Goal: Information Seeking & Learning: Check status

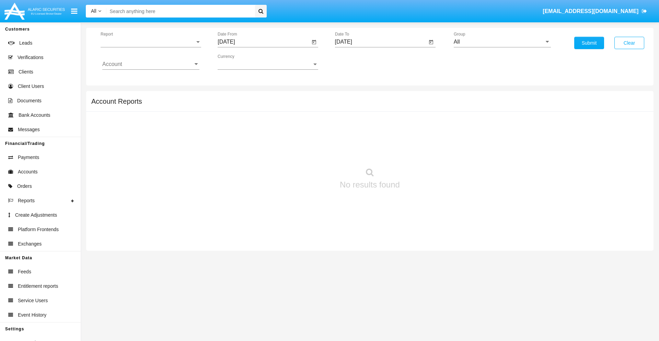
click at [151, 42] on span "Report" at bounding box center [148, 42] width 94 height 6
click at [148, 47] on span "Trades" at bounding box center [150, 47] width 97 height 16
click at [263, 42] on input "[DATE]" at bounding box center [264, 42] width 92 height 6
click at [240, 62] on span "[DATE]" at bounding box center [233, 61] width 15 height 5
click at [306, 152] on div "2025" at bounding box center [306, 151] width 22 height 12
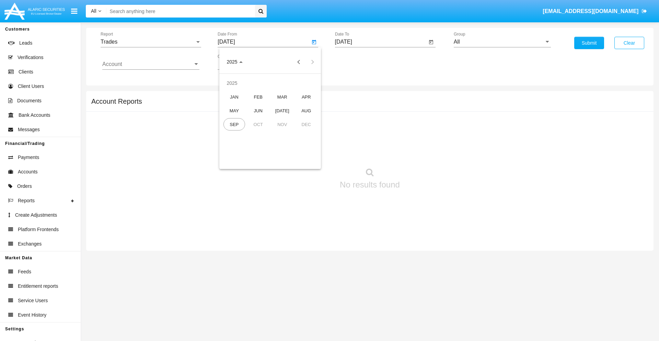
click at [258, 110] on div "JUN" at bounding box center [258, 110] width 22 height 12
click at [229, 160] on div "29" at bounding box center [229, 160] width 12 height 12
type input "06/29/25"
click at [380, 42] on input "[DATE]" at bounding box center [381, 42] width 92 height 6
click at [357, 62] on span "[DATE]" at bounding box center [351, 61] width 15 height 5
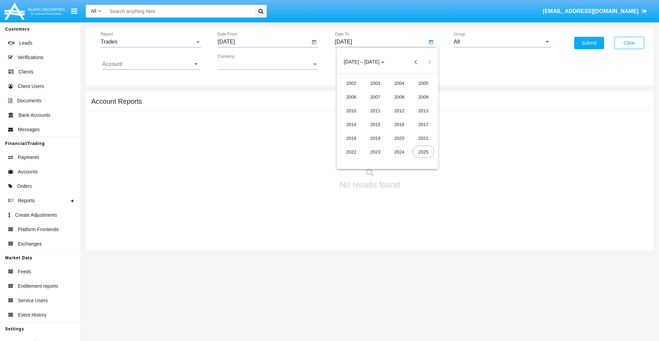
click at [423, 152] on div "2025" at bounding box center [423, 151] width 22 height 12
click at [351, 124] on div "SEP" at bounding box center [351, 124] width 22 height 12
click at [360, 160] on div "29" at bounding box center [360, 160] width 12 height 12
type input "[DATE]"
click at [502, 42] on input "All" at bounding box center [502, 42] width 97 height 6
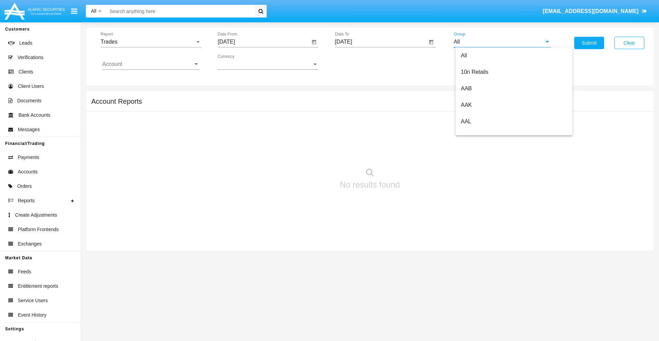
scroll to position [368, 0]
click at [483, 132] on span "Hammer Web Lite" at bounding box center [483, 132] width 44 height 6
type input "Hammer Web Lite"
click at [151, 64] on input "Account" at bounding box center [150, 64] width 97 height 6
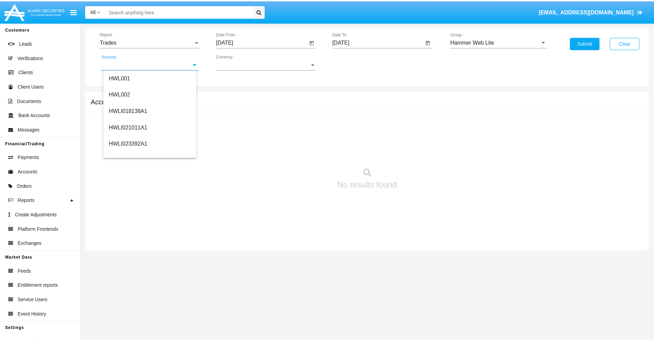
scroll to position [104, 0]
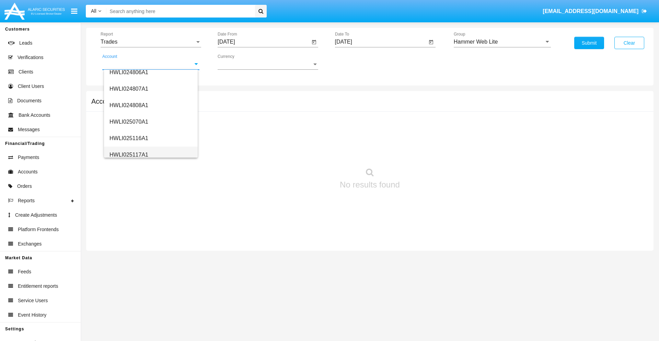
click at [128, 154] on span "HWLI025117A1" at bounding box center [128, 155] width 39 height 6
type input "HWLI025117A1"
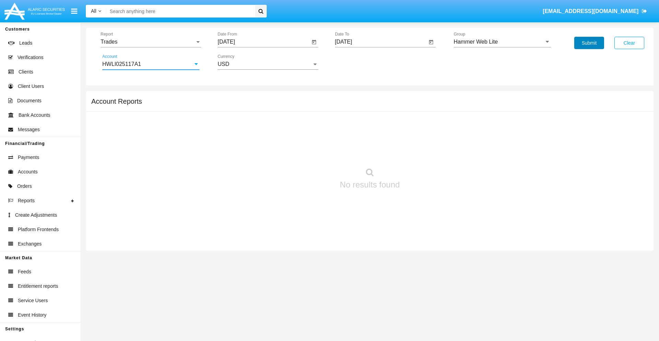
click at [589, 43] on button "Submit" at bounding box center [589, 43] width 30 height 12
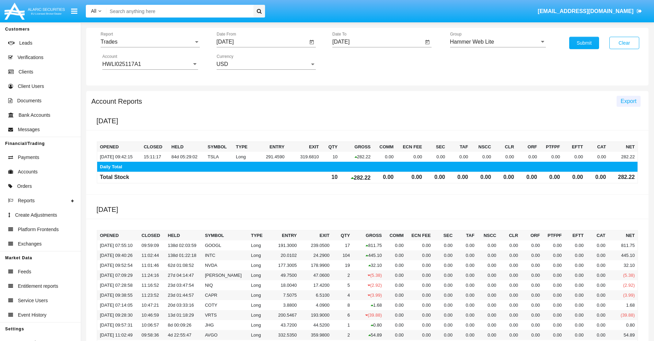
click at [628, 101] on span "Export" at bounding box center [628, 101] width 16 height 6
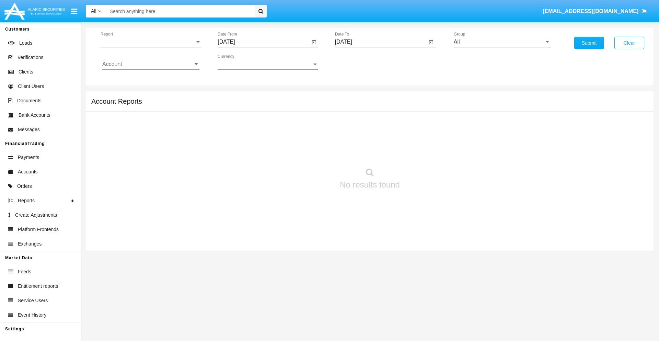
click at [151, 42] on span "Report" at bounding box center [148, 42] width 94 height 6
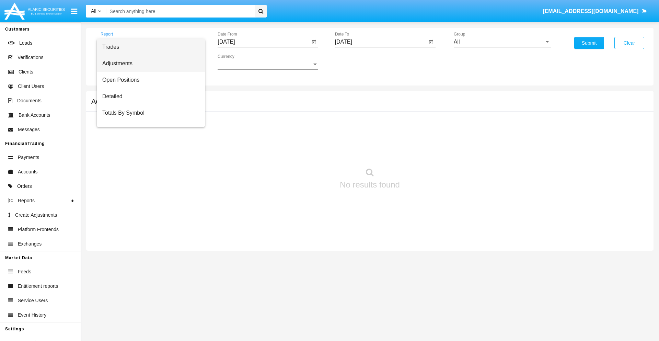
click at [148, 63] on span "Adjustments" at bounding box center [150, 63] width 97 height 16
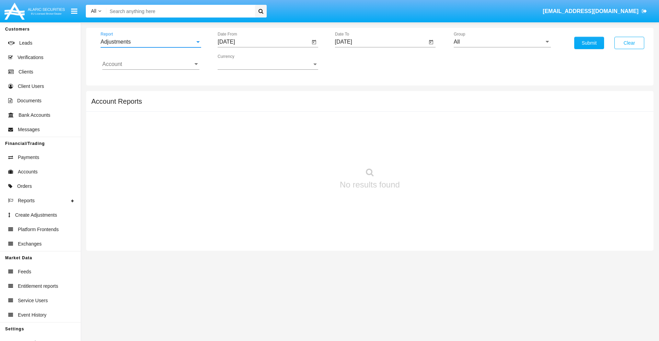
click at [263, 42] on input "[DATE]" at bounding box center [264, 42] width 92 height 6
click at [240, 62] on span "[DATE]" at bounding box center [233, 61] width 15 height 5
click at [306, 152] on div "2025" at bounding box center [306, 151] width 22 height 12
click at [306, 110] on div "AUG" at bounding box center [306, 110] width 22 height 12
click at [297, 146] on div "29" at bounding box center [297, 146] width 12 height 12
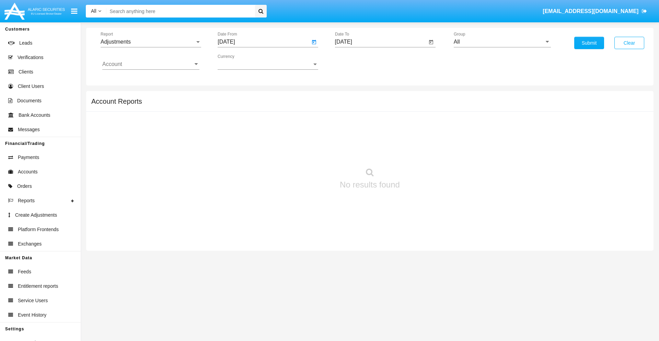
type input "08/29/25"
click at [380, 42] on input "[DATE]" at bounding box center [381, 42] width 92 height 6
click at [357, 62] on span "[DATE]" at bounding box center [351, 61] width 15 height 5
click at [423, 152] on div "2025" at bounding box center [423, 151] width 22 height 12
click at [351, 124] on div "SEP" at bounding box center [351, 124] width 22 height 12
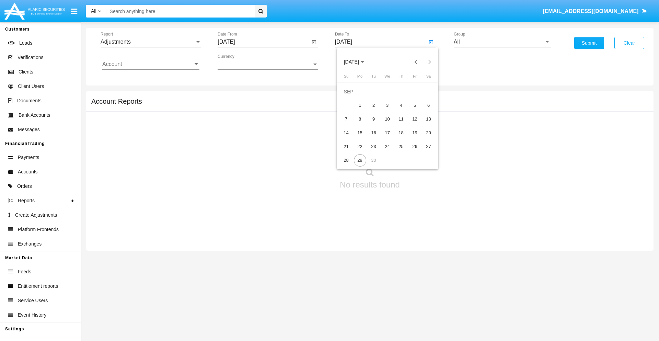
click at [360, 160] on div "29" at bounding box center [360, 160] width 12 height 12
type input "[DATE]"
click at [502, 42] on input "All" at bounding box center [502, 42] width 97 height 6
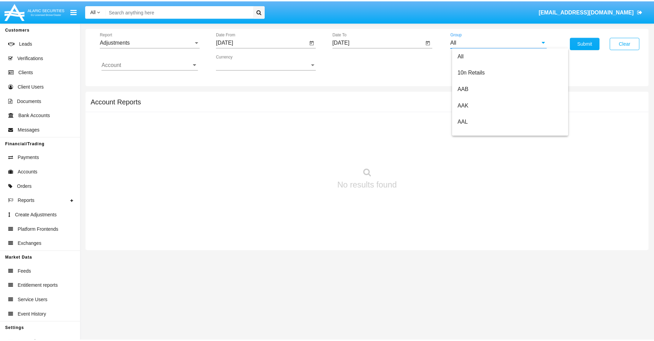
scroll to position [154, 0]
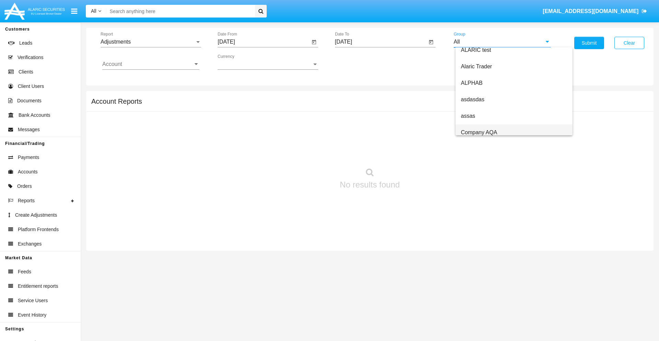
click at [479, 132] on span "Company AQA" at bounding box center [479, 132] width 36 height 6
type input "Company AQA"
click at [151, 64] on input "Account" at bounding box center [150, 64] width 97 height 6
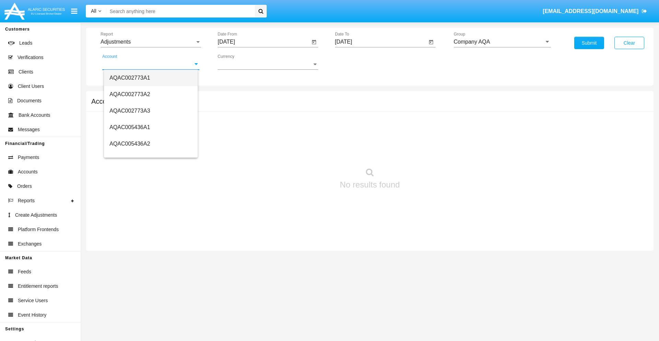
click at [130, 78] on span "AQAC002773A1" at bounding box center [129, 78] width 40 height 6
type input "AQAC002773A1"
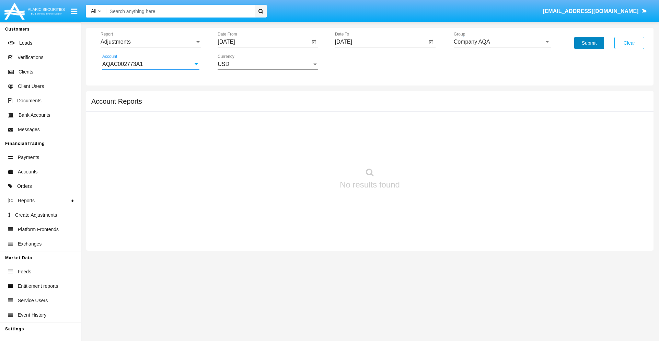
click at [589, 43] on button "Submit" at bounding box center [589, 43] width 30 height 12
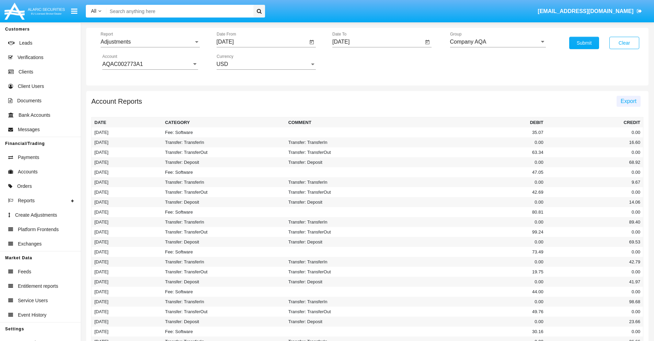
click at [628, 101] on span "Export" at bounding box center [628, 101] width 16 height 6
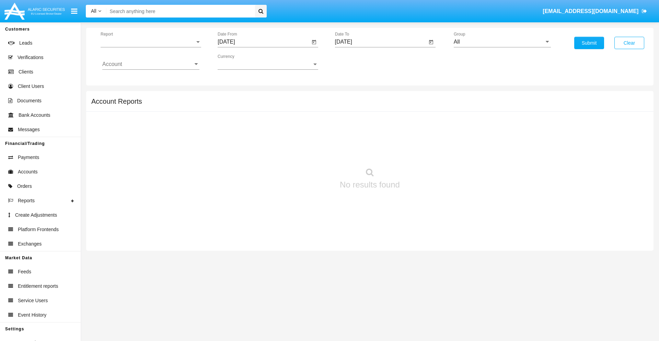
click at [151, 42] on span "Report" at bounding box center [148, 42] width 94 height 6
click at [148, 80] on span "Open Positions" at bounding box center [150, 80] width 97 height 16
click at [263, 42] on input "[DATE]" at bounding box center [264, 42] width 92 height 6
click at [240, 62] on span "[DATE]" at bounding box center [233, 61] width 15 height 5
click at [306, 152] on div "2025" at bounding box center [306, 151] width 22 height 12
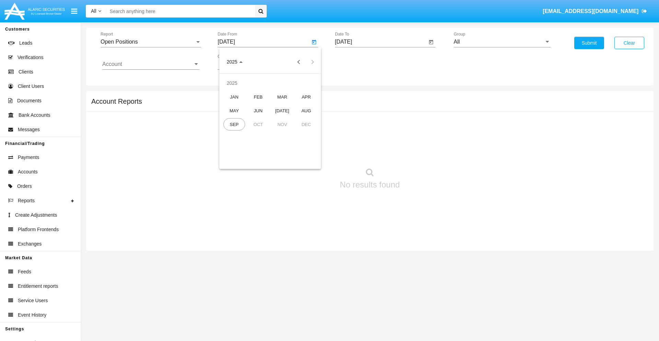
click at [306, 110] on div "AUG" at bounding box center [306, 110] width 22 height 12
click at [297, 146] on div "29" at bounding box center [297, 146] width 12 height 12
type input "08/29/25"
click at [380, 42] on input "[DATE]" at bounding box center [381, 42] width 92 height 6
click at [357, 62] on span "[DATE]" at bounding box center [351, 61] width 15 height 5
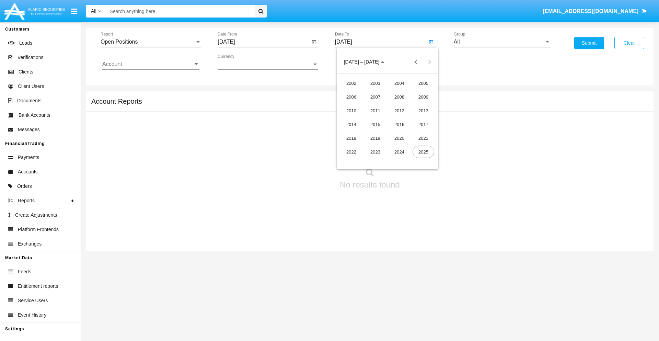
click at [423, 152] on div "2025" at bounding box center [423, 151] width 22 height 12
click at [351, 124] on div "SEP" at bounding box center [351, 124] width 22 height 12
click at [360, 160] on div "29" at bounding box center [360, 160] width 12 height 12
type input "[DATE]"
click at [502, 42] on input "All" at bounding box center [502, 42] width 97 height 6
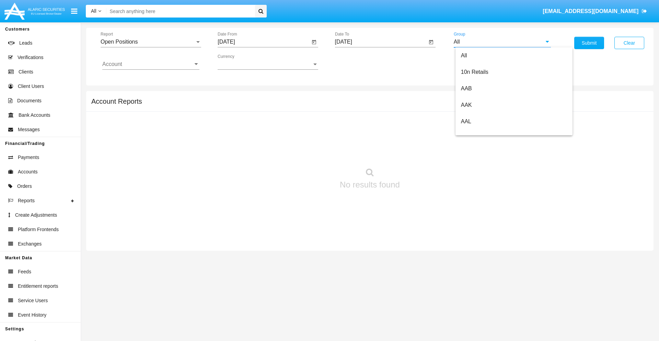
type input "Hammer Web Lite"
click at [151, 64] on input "Account" at bounding box center [150, 64] width 97 height 6
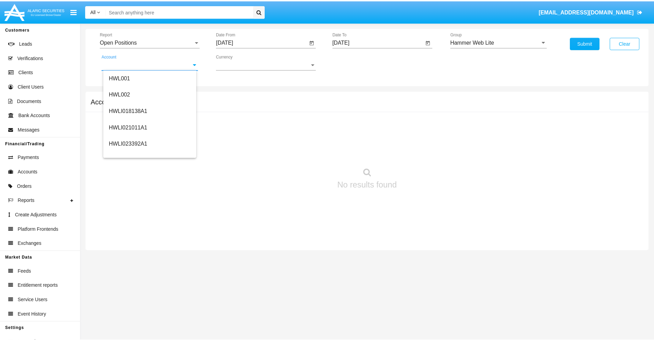
scroll to position [104, 0]
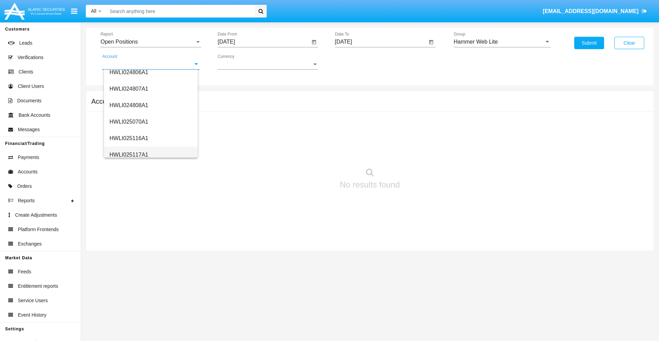
click at [128, 154] on span "HWLI025117A1" at bounding box center [128, 155] width 39 height 6
type input "HWLI025117A1"
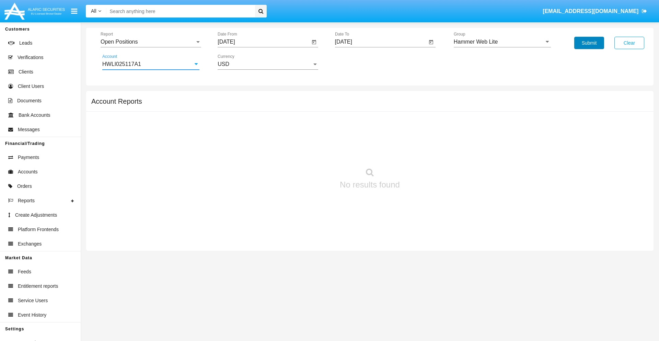
click at [589, 43] on button "Submit" at bounding box center [589, 43] width 30 height 12
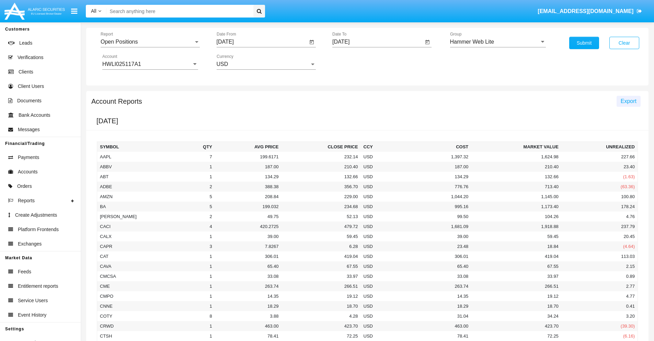
click at [628, 101] on span "Export" at bounding box center [628, 101] width 16 height 6
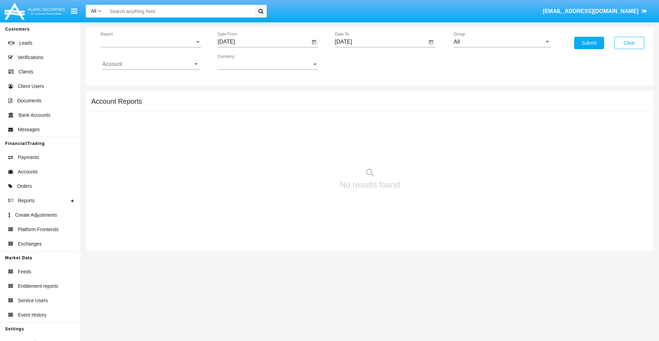
click at [151, 42] on span "Report" at bounding box center [148, 42] width 94 height 6
click at [148, 96] on span "Detailed" at bounding box center [150, 96] width 97 height 16
click at [263, 42] on input "[DATE]" at bounding box center [264, 42] width 92 height 6
click at [240, 62] on span "[DATE]" at bounding box center [233, 61] width 15 height 5
click at [306, 152] on div "2025" at bounding box center [306, 151] width 22 height 12
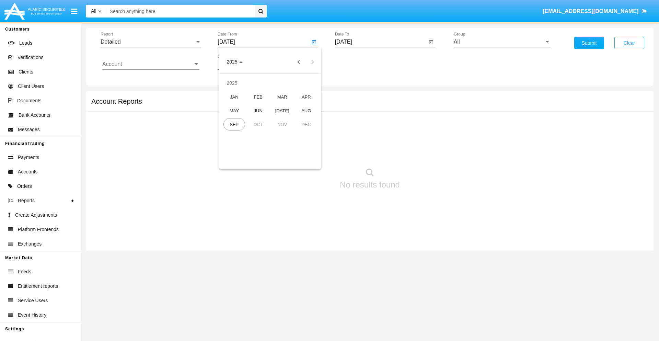
click at [234, 124] on div "SEP" at bounding box center [234, 124] width 22 height 12
click at [297, 132] on div "19" at bounding box center [297, 133] width 12 height 12
type input "09/19/25"
click at [380, 42] on input "[DATE]" at bounding box center [381, 42] width 92 height 6
click at [357, 62] on span "[DATE]" at bounding box center [351, 61] width 15 height 5
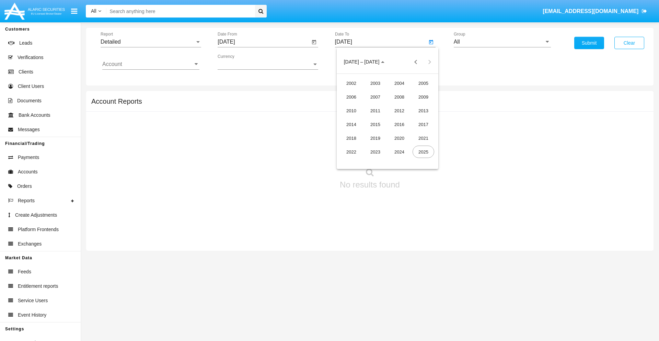
click at [423, 152] on div "2025" at bounding box center [423, 151] width 22 height 12
click at [351, 124] on div "SEP" at bounding box center [351, 124] width 22 height 12
click at [360, 160] on div "29" at bounding box center [360, 160] width 12 height 12
type input "09/29/25"
click at [502, 42] on input "All" at bounding box center [502, 42] width 97 height 6
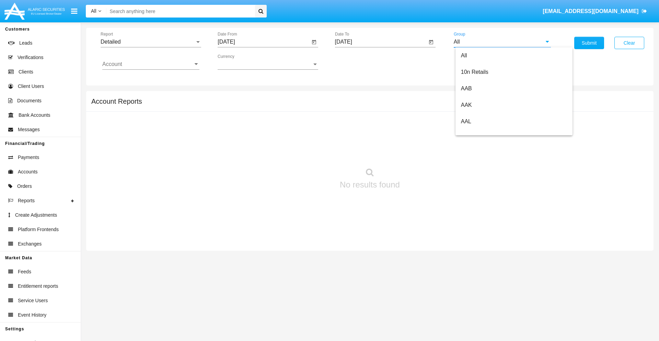
scroll to position [368, 0]
click at [483, 132] on span "Hammer Web Lite" at bounding box center [483, 132] width 44 height 6
type input "Hammer Web Lite"
click at [151, 64] on input "Account" at bounding box center [150, 64] width 97 height 6
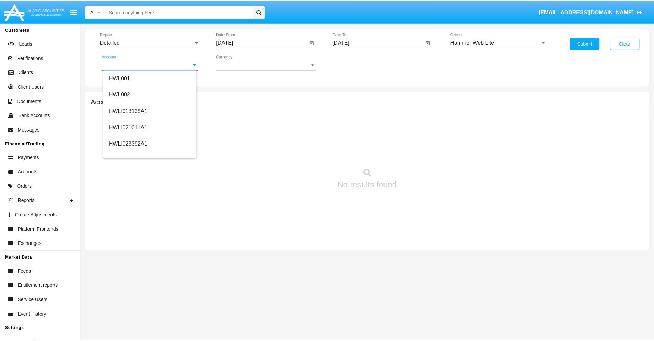
scroll to position [104, 0]
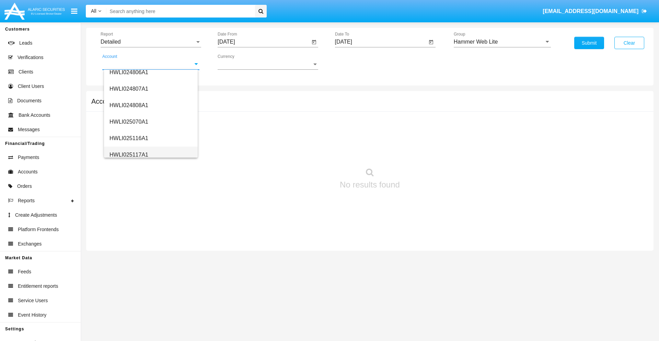
click at [128, 154] on span "HWLI025117A1" at bounding box center [128, 155] width 39 height 6
type input "HWLI025117A1"
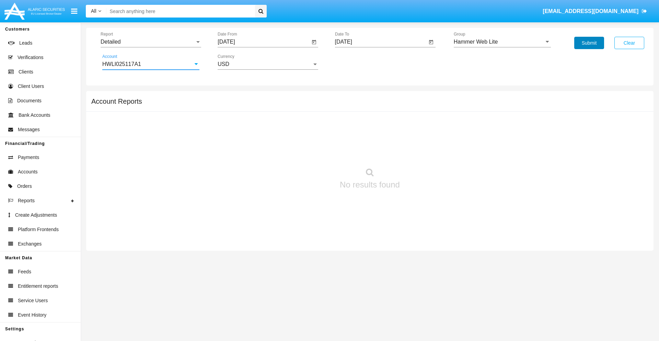
click at [589, 43] on button "Submit" at bounding box center [589, 43] width 30 height 12
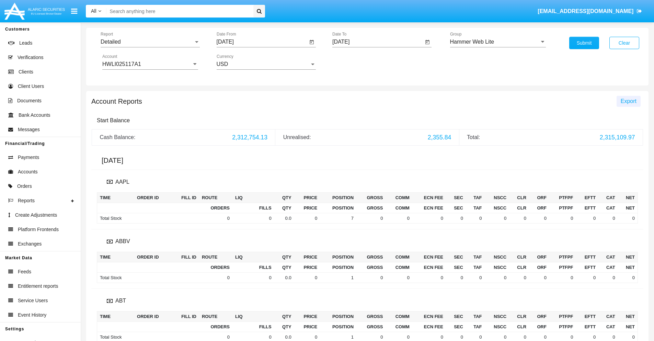
click at [628, 101] on span "Export" at bounding box center [628, 101] width 16 height 6
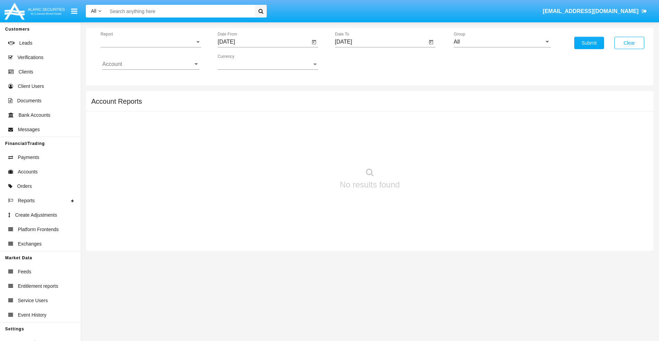
click at [151, 42] on span "Report" at bounding box center [148, 42] width 94 height 6
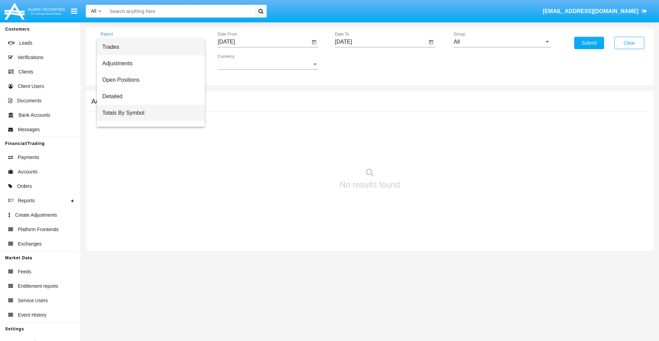
click at [148, 113] on span "Totals By Symbol" at bounding box center [150, 113] width 97 height 16
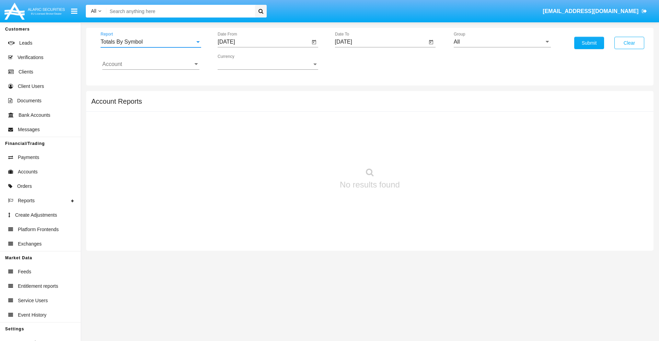
click at [263, 42] on input "[DATE]" at bounding box center [264, 42] width 92 height 6
click at [240, 62] on span "[DATE]" at bounding box center [233, 61] width 15 height 5
click at [306, 152] on div "2025" at bounding box center [306, 151] width 22 height 12
click at [306, 110] on div "AUG" at bounding box center [306, 110] width 22 height 12
click at [311, 146] on div "30" at bounding box center [311, 146] width 12 height 12
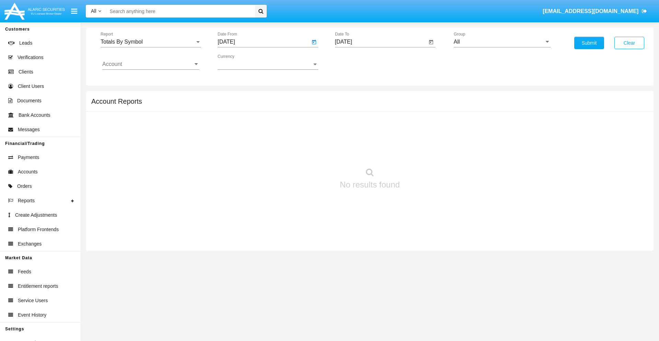
type input "08/30/25"
click at [380, 42] on input "[DATE]" at bounding box center [381, 42] width 92 height 6
click at [357, 62] on span "[DATE]" at bounding box center [351, 61] width 15 height 5
click at [423, 152] on div "2025" at bounding box center [423, 151] width 22 height 12
click at [351, 124] on div "SEP" at bounding box center [351, 124] width 22 height 12
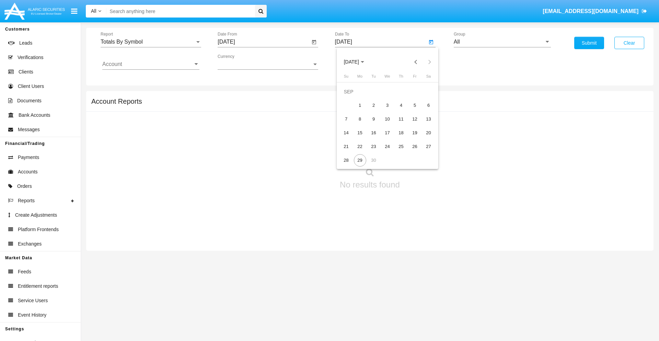
click at [360, 160] on div "29" at bounding box center [360, 160] width 12 height 12
type input "[DATE]"
click at [502, 42] on input "All" at bounding box center [502, 42] width 97 height 6
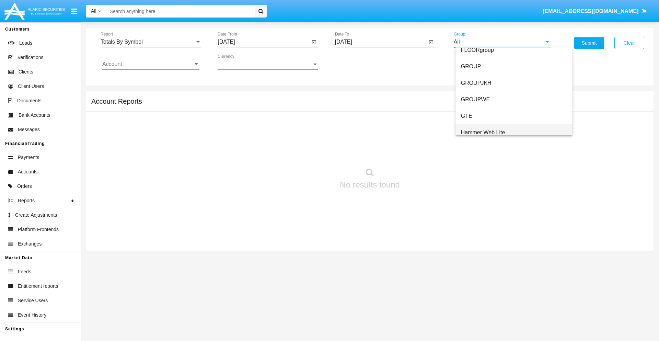
click at [483, 132] on span "Hammer Web Lite" at bounding box center [483, 132] width 44 height 6
type input "Hammer Web Lite"
click at [151, 64] on input "Account" at bounding box center [150, 64] width 97 height 6
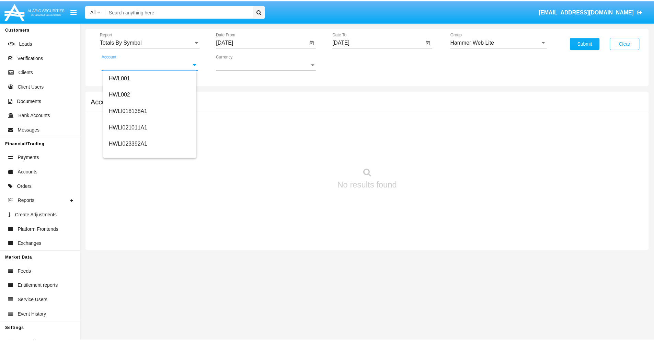
scroll to position [104, 0]
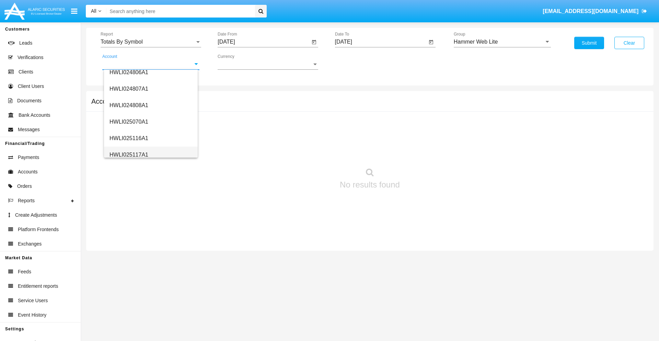
click at [128, 154] on span "HWLI025117A1" at bounding box center [128, 155] width 39 height 6
type input "HWLI025117A1"
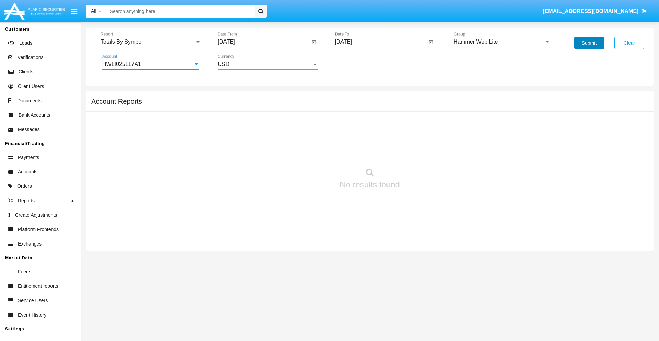
click at [589, 43] on button "Submit" at bounding box center [589, 43] width 30 height 12
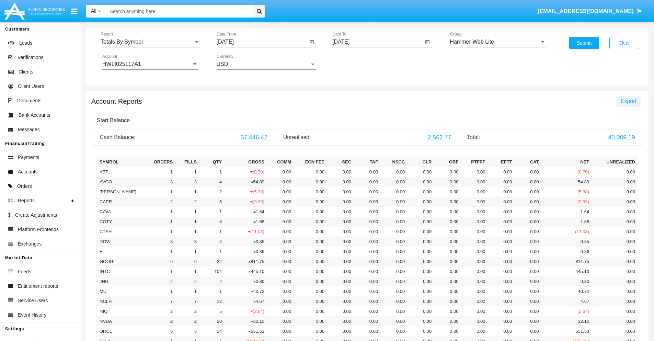
click at [628, 101] on span "Export" at bounding box center [628, 101] width 16 height 6
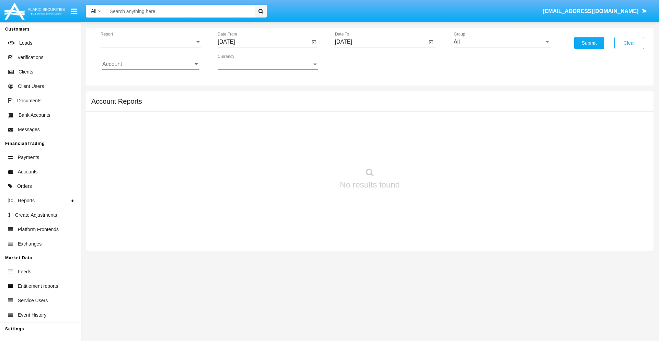
click at [151, 42] on span "Report" at bounding box center [148, 42] width 94 height 6
click at [148, 118] on span "Totals By Date" at bounding box center [150, 118] width 97 height 16
click at [263, 42] on input "[DATE]" at bounding box center [264, 42] width 92 height 6
click at [240, 62] on span "[DATE]" at bounding box center [233, 61] width 15 height 5
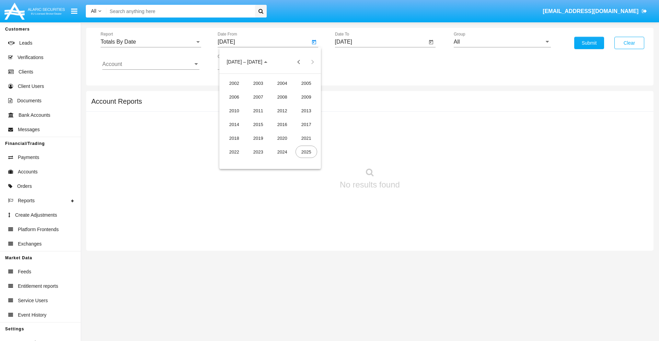
click at [306, 152] on div "2025" at bounding box center [306, 151] width 22 height 12
click at [234, 124] on div "SEP" at bounding box center [234, 124] width 22 height 12
click at [229, 132] on div "14" at bounding box center [229, 133] width 12 height 12
type input "09/14/25"
click at [380, 42] on input "[DATE]" at bounding box center [381, 42] width 92 height 6
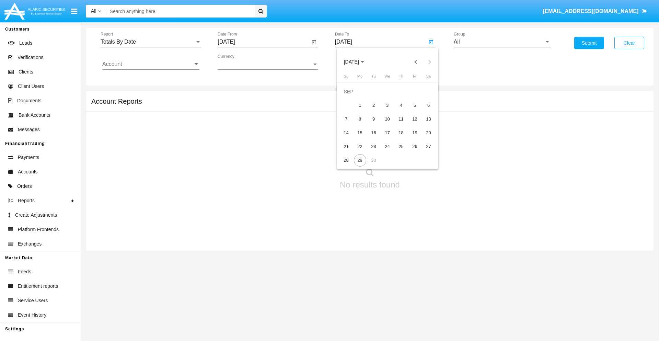
click at [357, 62] on span "[DATE]" at bounding box center [351, 61] width 15 height 5
click at [423, 152] on div "2025" at bounding box center [423, 151] width 22 height 12
click at [351, 124] on div "SEP" at bounding box center [351, 124] width 22 height 12
click at [360, 160] on div "29" at bounding box center [360, 160] width 12 height 12
type input "[DATE]"
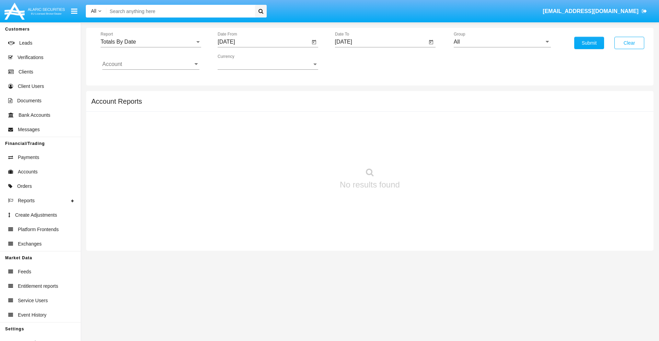
click at [502, 42] on input "All" at bounding box center [502, 42] width 97 height 6
click at [483, 132] on span "Hammer Web Lite" at bounding box center [483, 132] width 44 height 6
type input "Hammer Web Lite"
click at [151, 64] on input "Account" at bounding box center [150, 64] width 97 height 6
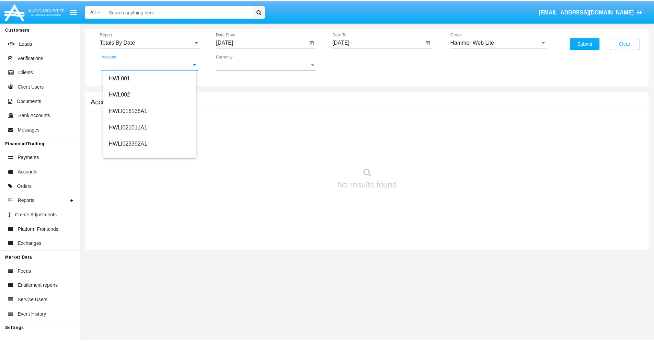
scroll to position [104, 0]
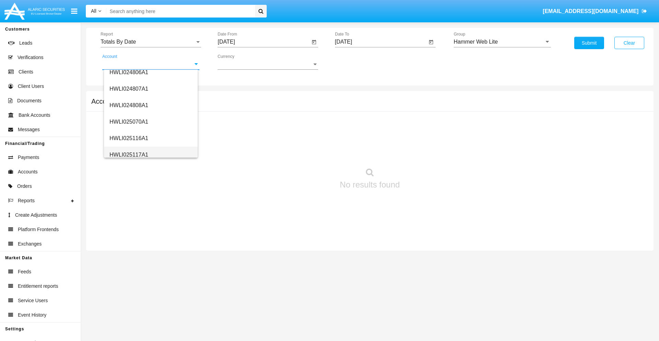
click at [128, 154] on span "HWLI025117A1" at bounding box center [128, 155] width 39 height 6
type input "HWLI025117A1"
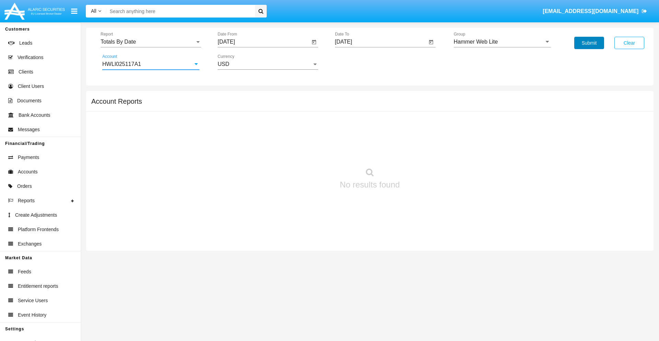
click at [589, 43] on button "Submit" at bounding box center [589, 43] width 30 height 12
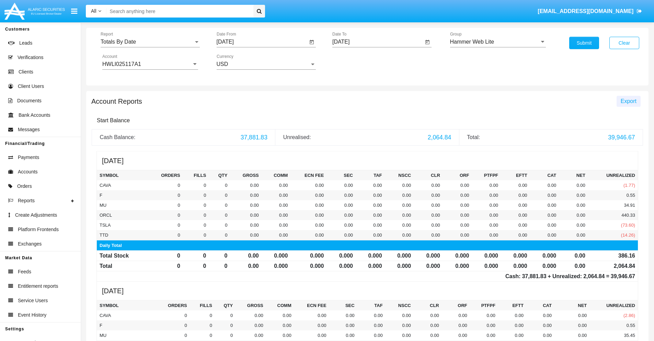
click at [628, 101] on span "Export" at bounding box center [628, 101] width 16 height 6
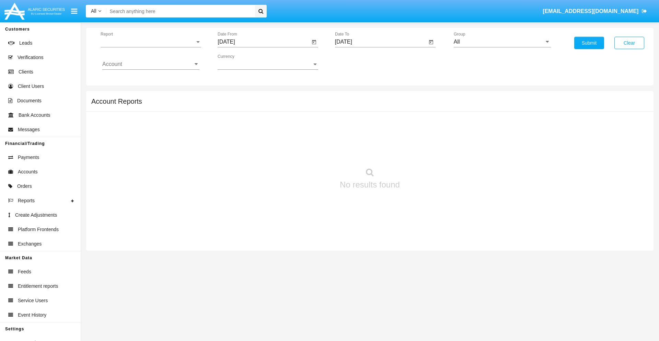
click at [151, 42] on span "Report" at bounding box center [148, 42] width 94 height 6
click at [148, 118] on span "Summary By Date" at bounding box center [150, 118] width 97 height 16
click at [263, 42] on input "[DATE]" at bounding box center [264, 42] width 92 height 6
click at [240, 62] on span "[DATE]" at bounding box center [233, 61] width 15 height 5
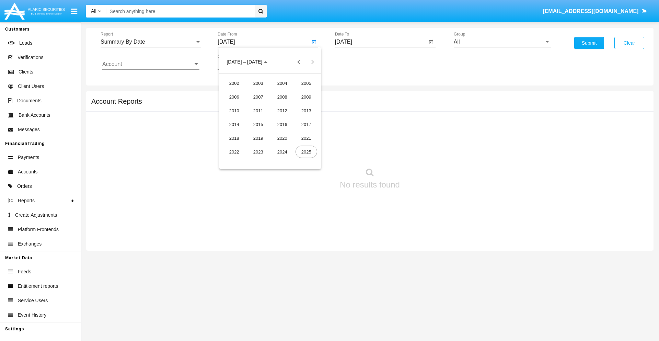
click at [306, 152] on div "2025" at bounding box center [306, 151] width 22 height 12
click at [234, 124] on div "SEP" at bounding box center [234, 124] width 22 height 12
click at [229, 132] on div "14" at bounding box center [229, 133] width 12 height 12
type input "09/14/25"
click at [380, 42] on input "[DATE]" at bounding box center [381, 42] width 92 height 6
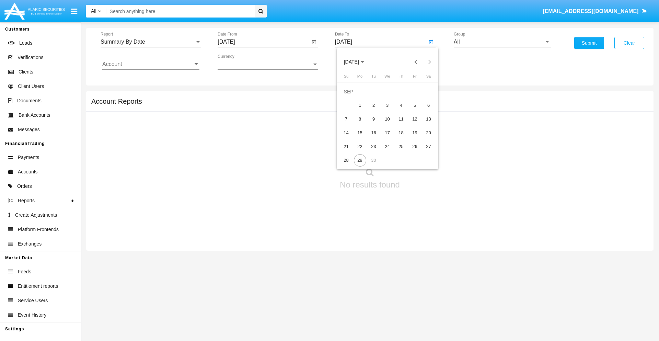
click at [357, 62] on span "[DATE]" at bounding box center [351, 61] width 15 height 5
click at [423, 152] on div "2025" at bounding box center [423, 151] width 22 height 12
click at [351, 124] on div "SEP" at bounding box center [351, 124] width 22 height 12
click at [360, 160] on div "29" at bounding box center [360, 160] width 12 height 12
type input "[DATE]"
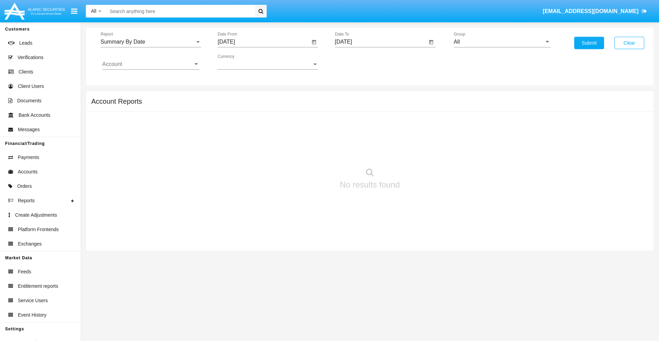
click at [502, 42] on input "All" at bounding box center [502, 42] width 97 height 6
click at [483, 132] on span "Hammer Web Lite" at bounding box center [483, 132] width 44 height 6
type input "Hammer Web Lite"
click at [151, 64] on input "Account" at bounding box center [150, 64] width 97 height 6
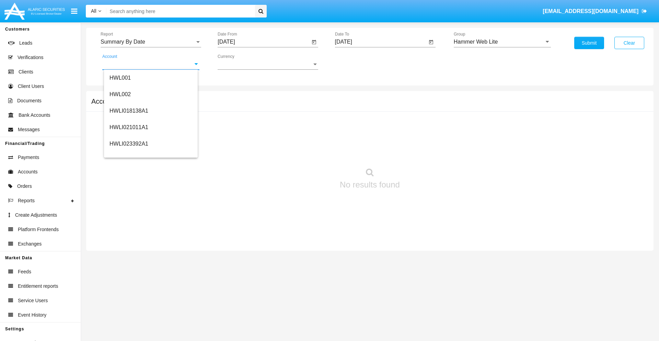
scroll to position [104, 0]
click at [128, 154] on span "HWLI025117A1" at bounding box center [128, 155] width 39 height 6
type input "HWLI025117A1"
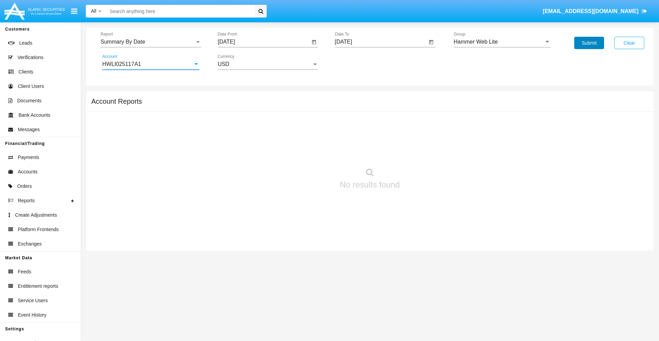
click at [589, 43] on button "Submit" at bounding box center [589, 43] width 30 height 12
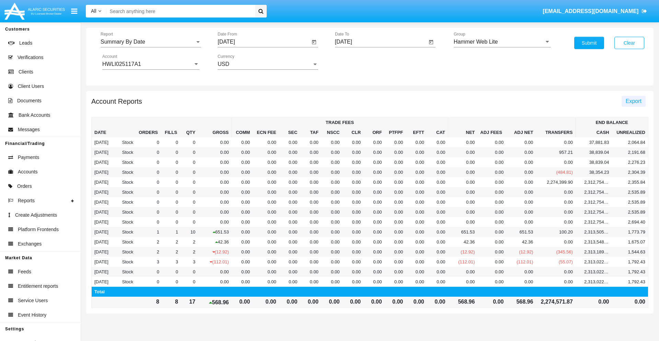
click at [633, 101] on span "Export" at bounding box center [633, 101] width 16 height 6
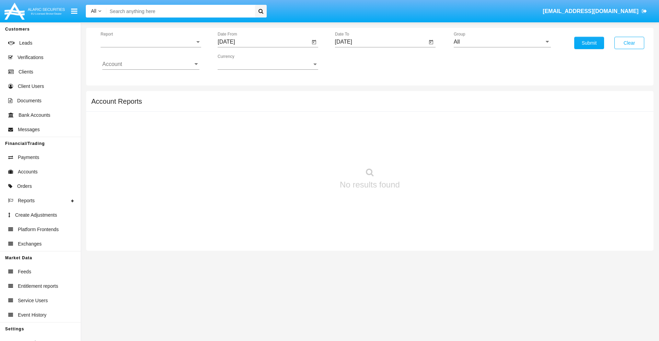
click at [151, 42] on span "Report" at bounding box center [148, 42] width 94 height 6
click at [148, 118] on span "Fees By Destination" at bounding box center [150, 118] width 97 height 16
click at [263, 42] on input "[DATE]" at bounding box center [264, 42] width 92 height 6
click at [240, 62] on span "[DATE]" at bounding box center [233, 61] width 15 height 5
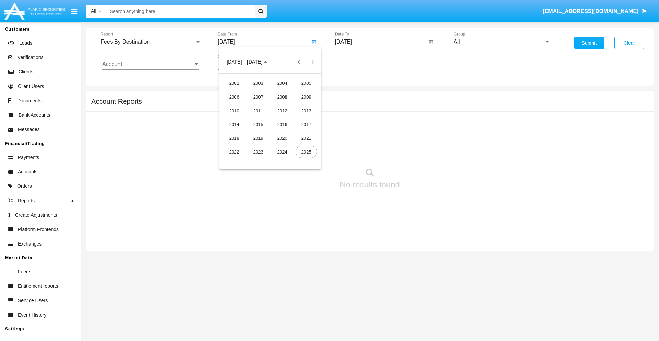
click at [306, 152] on div "2025" at bounding box center [306, 151] width 22 height 12
click at [258, 110] on div "JUN" at bounding box center [258, 110] width 22 height 12
click at [229, 160] on div "29" at bounding box center [229, 160] width 12 height 12
type input "[DATE]"
click at [380, 42] on input "[DATE]" at bounding box center [381, 42] width 92 height 6
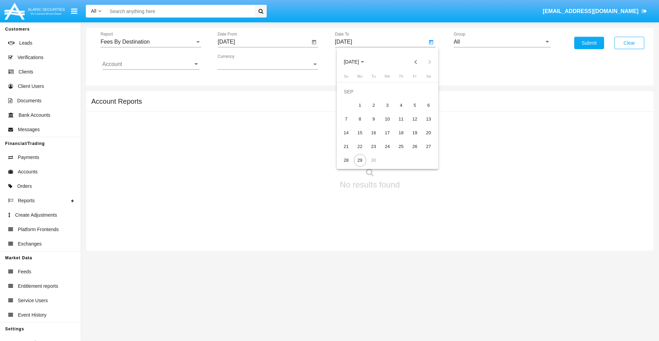
click at [357, 62] on span "[DATE]" at bounding box center [351, 61] width 15 height 5
click at [423, 152] on div "2025" at bounding box center [423, 151] width 22 height 12
click at [351, 124] on div "SEP" at bounding box center [351, 124] width 22 height 12
click at [360, 160] on div "29" at bounding box center [360, 160] width 12 height 12
type input "[DATE]"
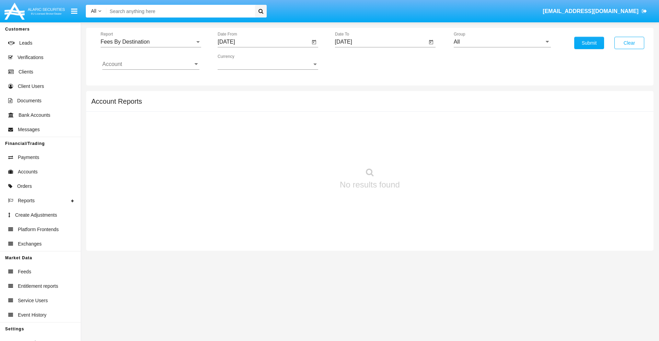
click at [502, 42] on input "All" at bounding box center [502, 42] width 97 height 6
click at [483, 132] on span "Hammer Web Lite" at bounding box center [483, 132] width 44 height 6
type input "Hammer Web Lite"
click at [151, 64] on input "Account" at bounding box center [150, 64] width 97 height 6
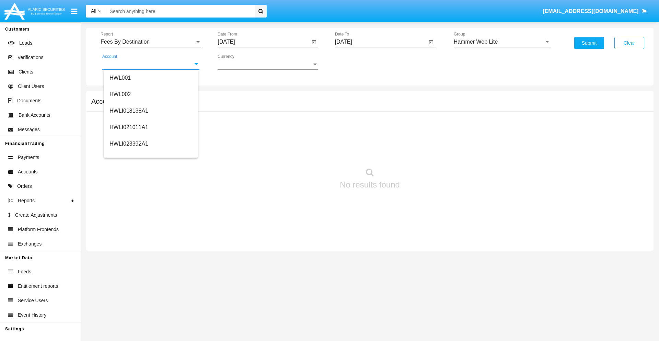
scroll to position [104, 0]
click at [128, 154] on span "HWLI025117A1" at bounding box center [128, 155] width 39 height 6
type input "HWLI025117A1"
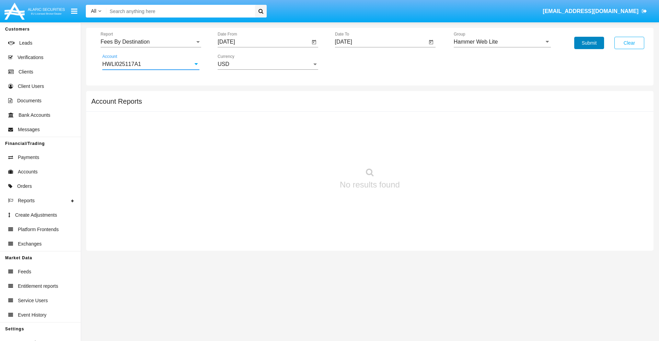
click at [589, 43] on button "Submit" at bounding box center [589, 43] width 30 height 12
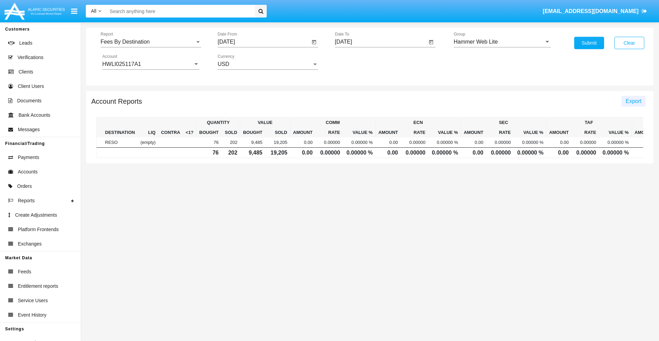
click at [633, 101] on span "Export" at bounding box center [633, 101] width 16 height 6
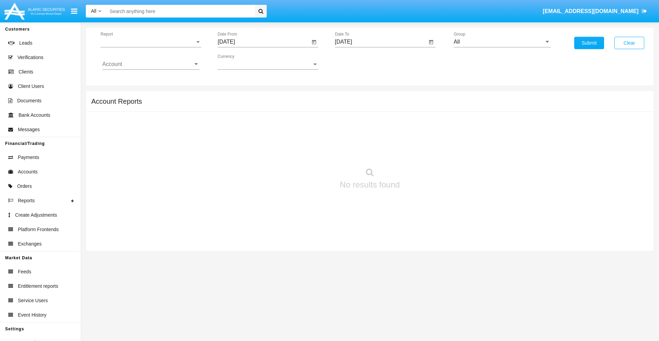
click at [151, 42] on span "Report" at bounding box center [148, 42] width 94 height 6
click at [148, 47] on span "Trades" at bounding box center [150, 47] width 97 height 16
click at [263, 42] on input "[DATE]" at bounding box center [264, 42] width 92 height 6
click at [240, 62] on span "[DATE]" at bounding box center [233, 61] width 15 height 5
click at [258, 138] on div "2019" at bounding box center [258, 138] width 22 height 12
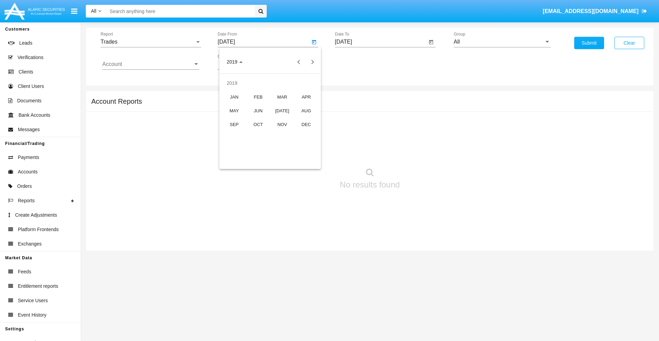
click at [234, 97] on div "JAN" at bounding box center [234, 97] width 22 height 12
click at [256, 105] on div "1" at bounding box center [256, 105] width 12 height 12
type input "[DATE]"
click at [380, 42] on input "[DATE]" at bounding box center [381, 42] width 92 height 6
click at [357, 62] on span "[DATE]" at bounding box center [351, 61] width 15 height 5
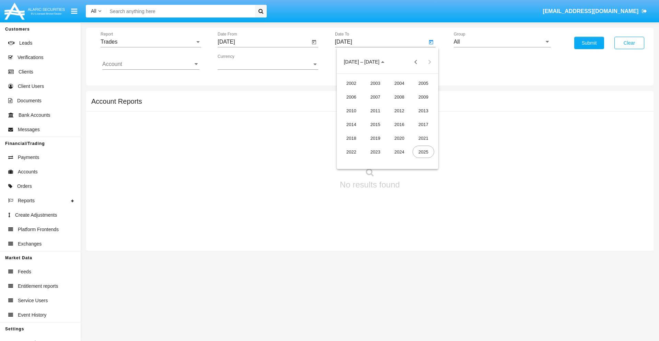
click at [375, 138] on div "2019" at bounding box center [375, 138] width 22 height 12
click at [351, 97] on div "JAN" at bounding box center [351, 97] width 22 height 12
click at [373, 105] on div "1" at bounding box center [373, 105] width 12 height 12
type input "[DATE]"
click at [151, 64] on input "Account" at bounding box center [150, 64] width 97 height 6
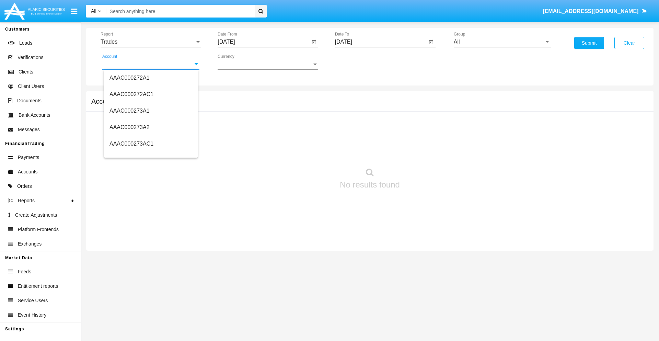
scroll to position [82875, 0]
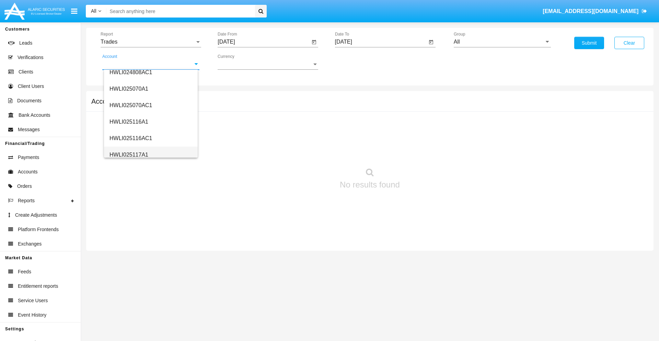
click at [128, 154] on span "HWLI025117A1" at bounding box center [128, 155] width 39 height 6
type input "HWLI025117A1"
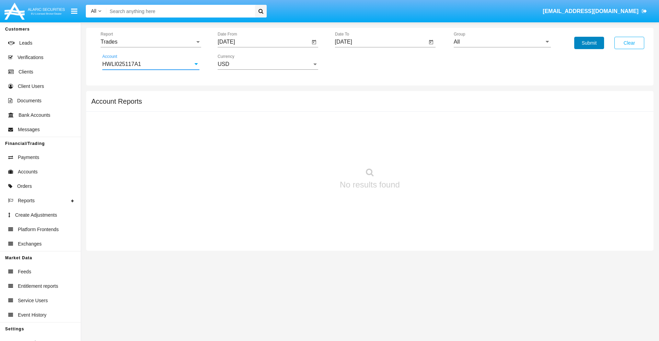
click at [589, 43] on button "Submit" at bounding box center [589, 43] width 30 height 12
click at [151, 42] on span "Report" at bounding box center [148, 42] width 94 height 6
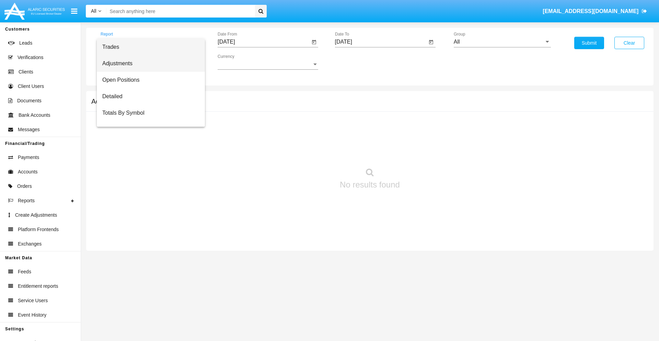
click at [148, 63] on span "Adjustments" at bounding box center [150, 63] width 97 height 16
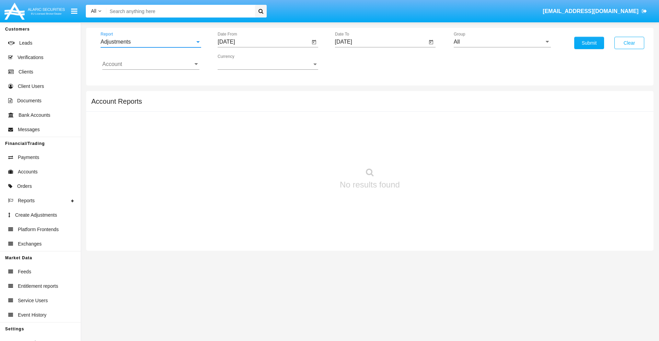
click at [263, 42] on input "[DATE]" at bounding box center [264, 42] width 92 height 6
click at [240, 62] on span "[DATE]" at bounding box center [233, 61] width 15 height 5
click at [258, 138] on div "2019" at bounding box center [258, 138] width 22 height 12
click at [234, 97] on div "JAN" at bounding box center [234, 97] width 22 height 12
click at [256, 105] on div "1" at bounding box center [256, 105] width 12 height 12
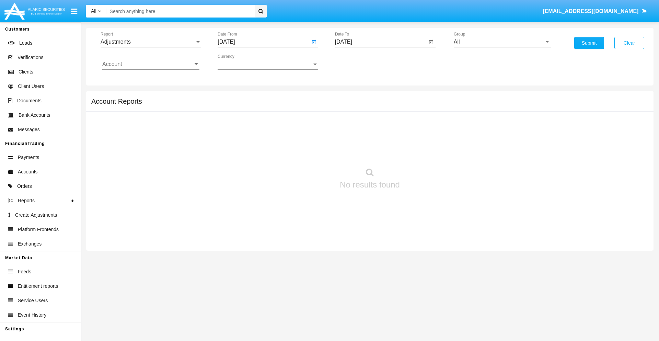
type input "[DATE]"
click at [380, 42] on input "[DATE]" at bounding box center [381, 42] width 92 height 6
click at [357, 62] on span "[DATE]" at bounding box center [351, 61] width 15 height 5
click at [375, 138] on div "2019" at bounding box center [375, 138] width 22 height 12
click at [351, 97] on div "JAN" at bounding box center [351, 97] width 22 height 12
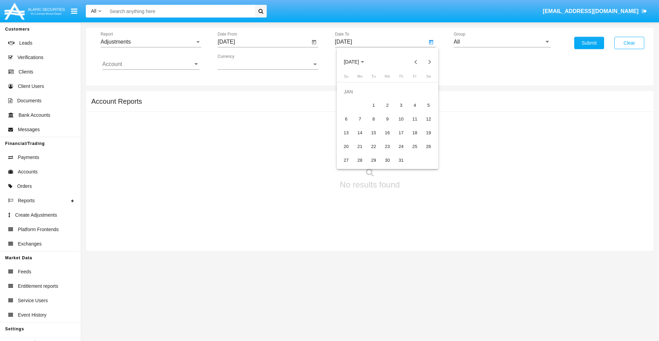
click at [373, 105] on div "1" at bounding box center [373, 105] width 12 height 12
type input "[DATE]"
click at [151, 64] on input "Account" at bounding box center [150, 64] width 97 height 6
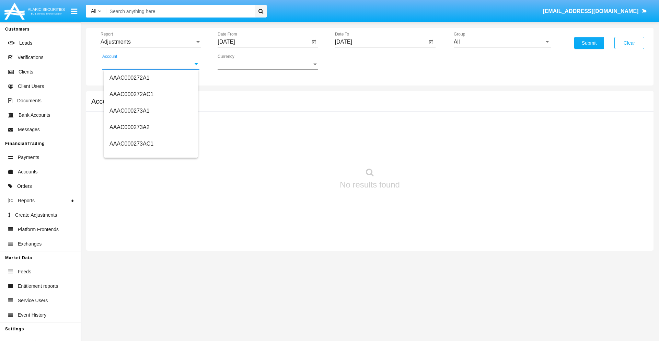
scroll to position [82875, 0]
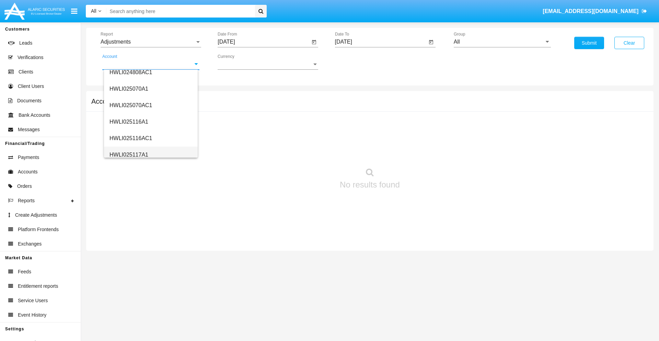
click at [128, 154] on span "HWLI025117A1" at bounding box center [128, 155] width 39 height 6
type input "HWLI025117A1"
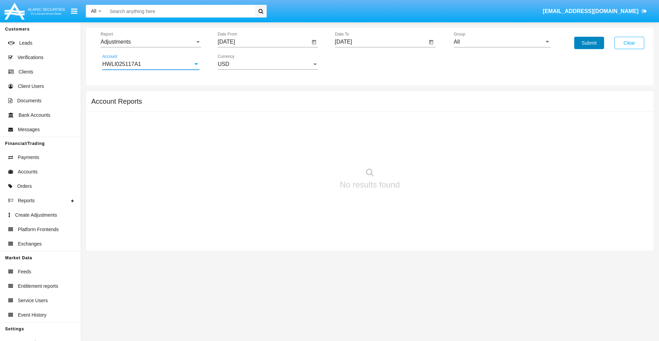
click at [589, 43] on button "Submit" at bounding box center [589, 43] width 30 height 12
click at [151, 42] on span "Report" at bounding box center [148, 42] width 94 height 6
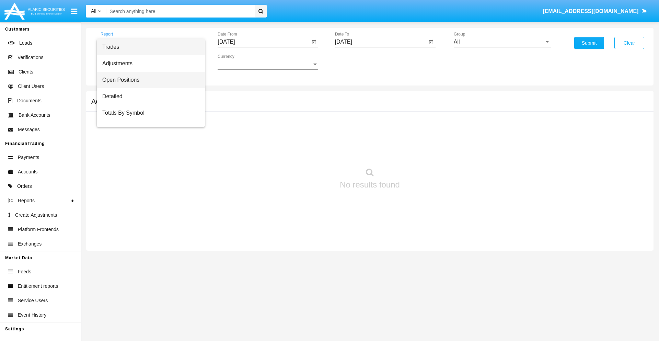
click at [148, 80] on span "Open Positions" at bounding box center [150, 80] width 97 height 16
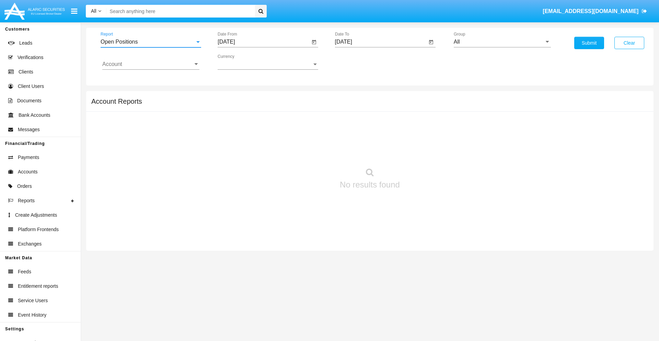
click at [263, 42] on input "[DATE]" at bounding box center [264, 42] width 92 height 6
click at [240, 62] on span "[DATE]" at bounding box center [233, 61] width 15 height 5
click at [258, 138] on div "2019" at bounding box center [258, 138] width 22 height 12
click at [234, 97] on div "JAN" at bounding box center [234, 97] width 22 height 12
click at [256, 105] on div "1" at bounding box center [256, 105] width 12 height 12
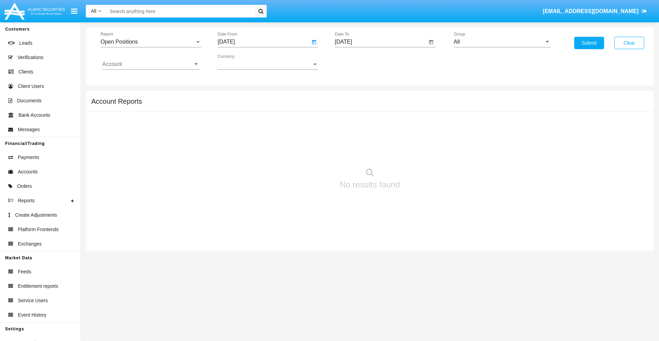
type input "[DATE]"
click at [380, 42] on input "[DATE]" at bounding box center [381, 42] width 92 height 6
click at [357, 62] on span "[DATE]" at bounding box center [351, 61] width 15 height 5
click at [375, 138] on div "2019" at bounding box center [375, 138] width 22 height 12
click at [351, 97] on div "JAN" at bounding box center [351, 97] width 22 height 12
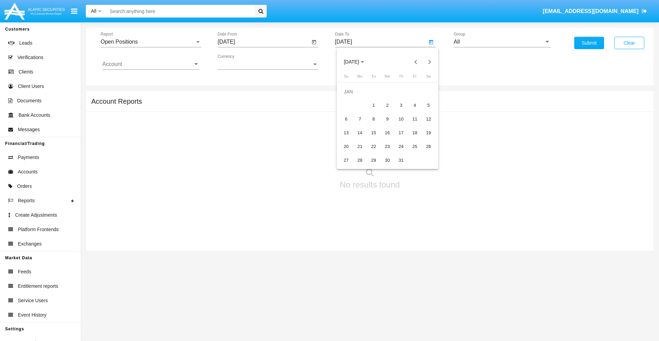
click at [373, 105] on div "1" at bounding box center [373, 105] width 12 height 12
type input "[DATE]"
click at [151, 64] on input "Account" at bounding box center [150, 64] width 97 height 6
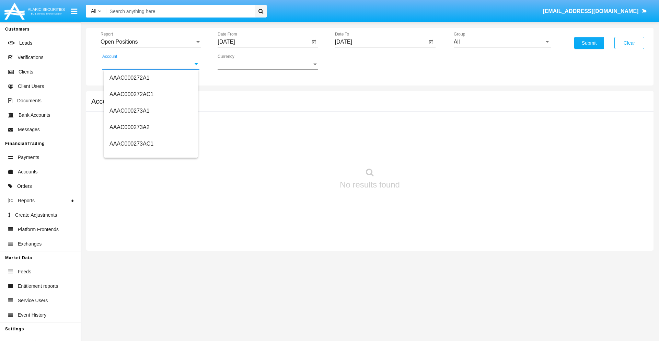
scroll to position [82875, 0]
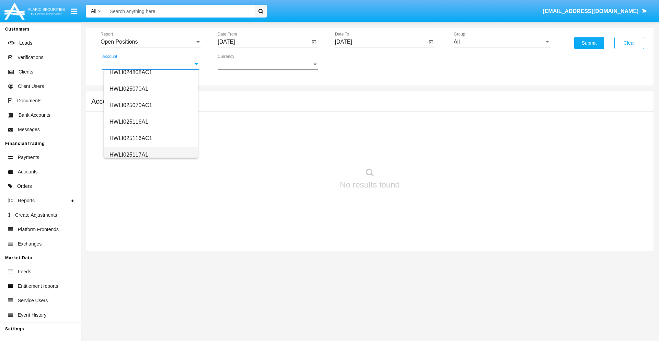
click at [128, 154] on span "HWLI025117A1" at bounding box center [128, 155] width 39 height 6
type input "HWLI025117A1"
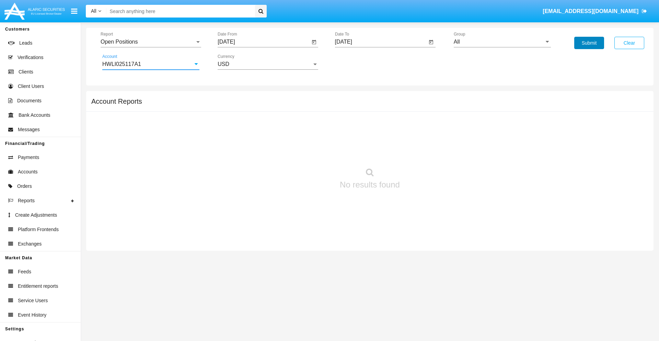
click at [589, 43] on button "Submit" at bounding box center [589, 43] width 30 height 12
click at [151, 42] on span "Report" at bounding box center [148, 42] width 94 height 6
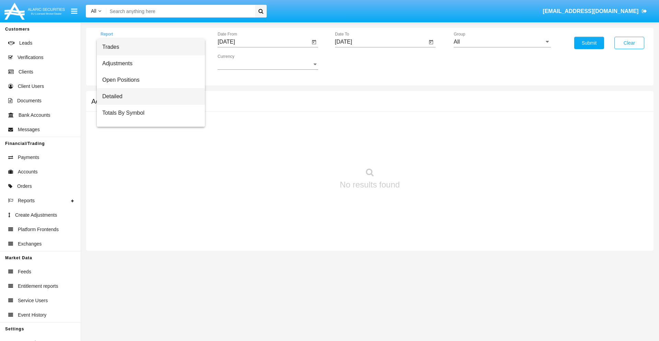
click at [148, 96] on span "Detailed" at bounding box center [150, 96] width 97 height 16
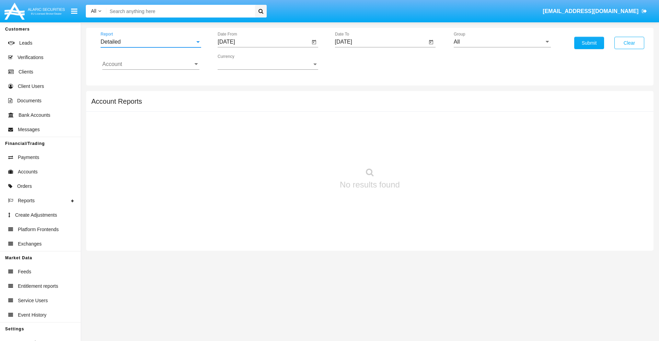
click at [263, 42] on input "[DATE]" at bounding box center [264, 42] width 92 height 6
click at [240, 62] on span "[DATE]" at bounding box center [233, 61] width 15 height 5
click at [258, 138] on div "2019" at bounding box center [258, 138] width 22 height 12
click at [234, 97] on div "JAN" at bounding box center [234, 97] width 22 height 12
click at [256, 105] on div "1" at bounding box center [256, 105] width 12 height 12
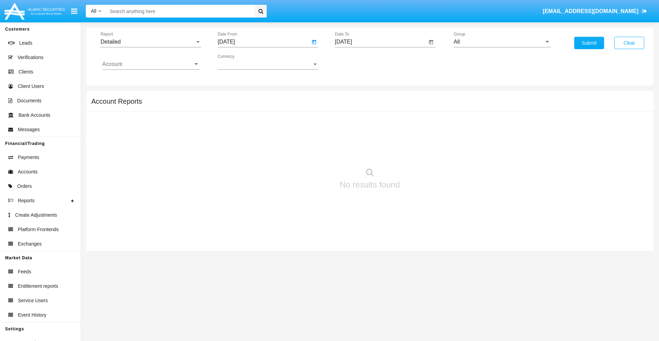
type input "[DATE]"
click at [380, 42] on input "[DATE]" at bounding box center [381, 42] width 92 height 6
click at [357, 62] on span "[DATE]" at bounding box center [351, 61] width 15 height 5
click at [375, 138] on div "2019" at bounding box center [375, 138] width 22 height 12
click at [351, 97] on div "JAN" at bounding box center [351, 97] width 22 height 12
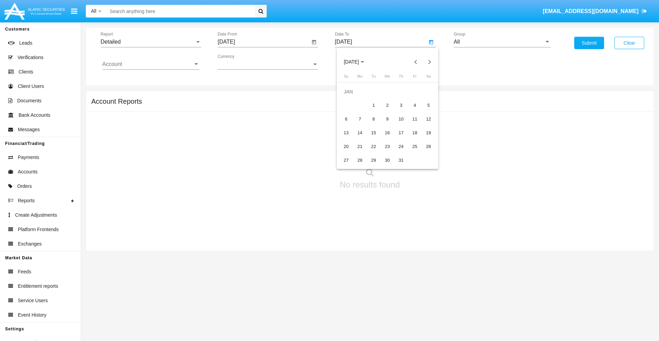
click at [373, 105] on div "1" at bounding box center [373, 105] width 12 height 12
type input "[DATE]"
click at [151, 64] on input "Account" at bounding box center [150, 64] width 97 height 6
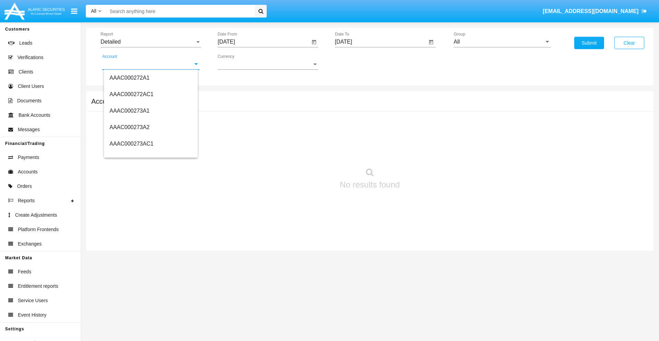
scroll to position [82875, 0]
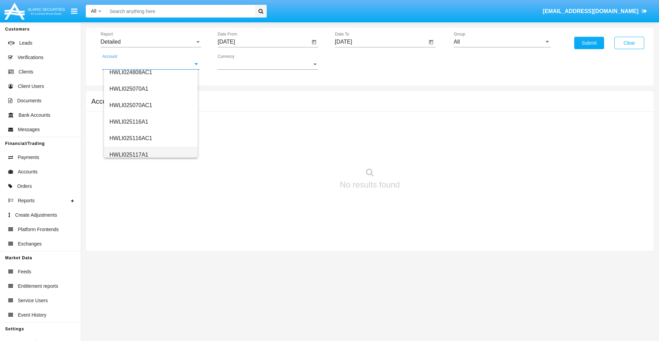
click at [128, 154] on span "HWLI025117A1" at bounding box center [128, 155] width 39 height 6
type input "HWLI025117A1"
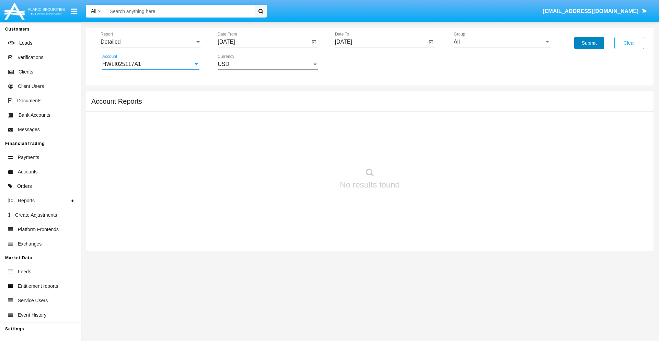
click at [589, 43] on button "Submit" at bounding box center [589, 43] width 30 height 12
click at [151, 42] on span "Report" at bounding box center [148, 42] width 94 height 6
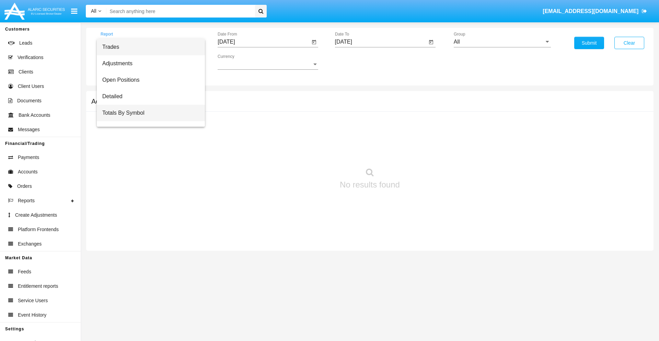
click at [148, 113] on span "Totals By Symbol" at bounding box center [150, 113] width 97 height 16
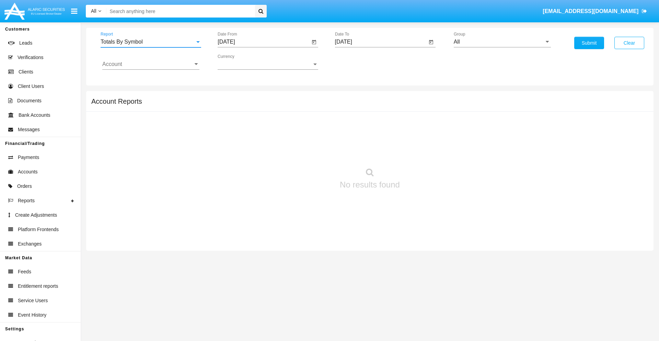
click at [263, 42] on input "[DATE]" at bounding box center [264, 42] width 92 height 6
click at [240, 62] on span "[DATE]" at bounding box center [233, 61] width 15 height 5
click at [258, 138] on div "2019" at bounding box center [258, 138] width 22 height 12
click at [234, 97] on div "JAN" at bounding box center [234, 97] width 22 height 12
click at [256, 105] on div "1" at bounding box center [256, 105] width 12 height 12
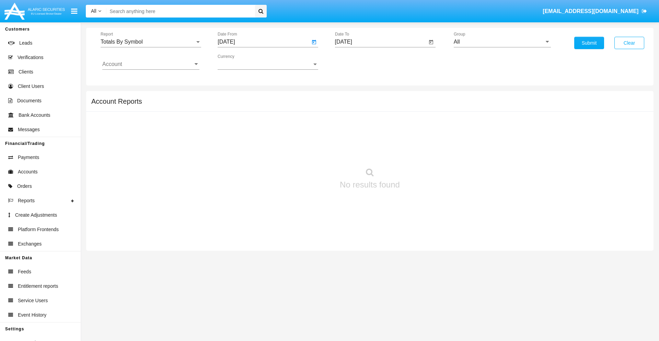
type input "[DATE]"
click at [380, 42] on input "[DATE]" at bounding box center [381, 42] width 92 height 6
click at [357, 62] on span "[DATE]" at bounding box center [351, 61] width 15 height 5
click at [375, 138] on div "2019" at bounding box center [375, 138] width 22 height 12
click at [351, 97] on div "JAN" at bounding box center [351, 97] width 22 height 12
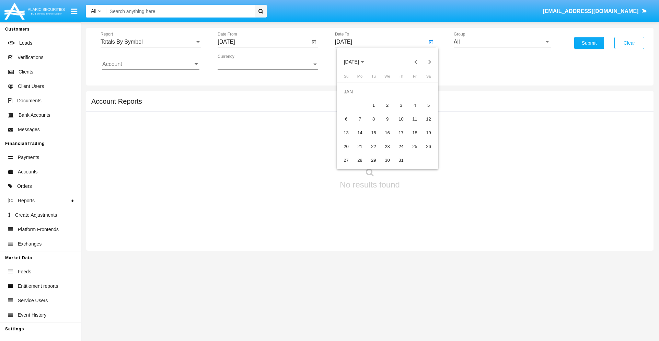
click at [373, 105] on div "1" at bounding box center [373, 105] width 12 height 12
type input "[DATE]"
click at [151, 64] on input "Account" at bounding box center [150, 64] width 97 height 6
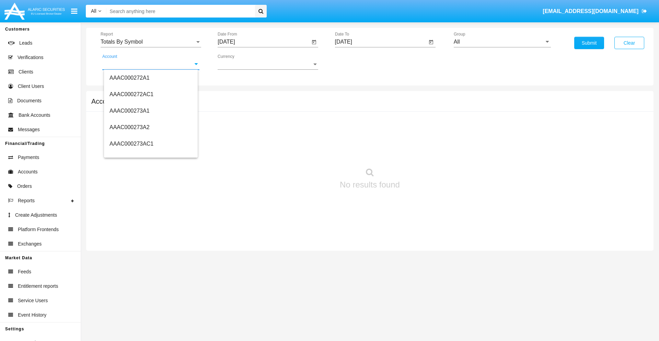
scroll to position [82875, 0]
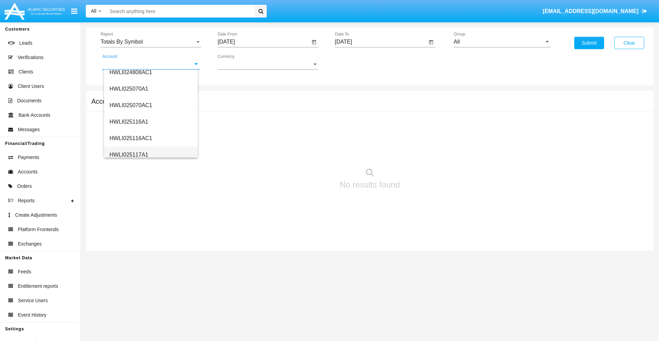
click at [128, 154] on span "HWLI025117A1" at bounding box center [128, 155] width 39 height 6
type input "HWLI025117A1"
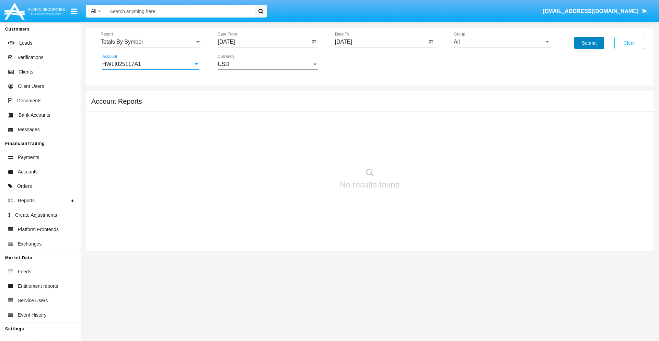
click at [589, 43] on button "Submit" at bounding box center [589, 43] width 30 height 12
click at [151, 42] on span "Report" at bounding box center [148, 42] width 94 height 6
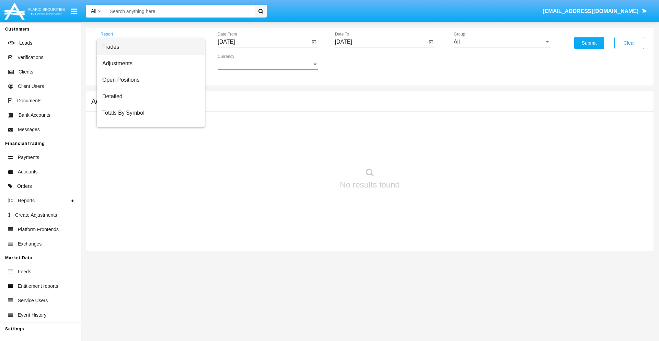
scroll to position [11, 0]
click at [148, 118] on span "Totals By Date" at bounding box center [150, 118] width 97 height 16
click at [263, 42] on input "[DATE]" at bounding box center [264, 42] width 92 height 6
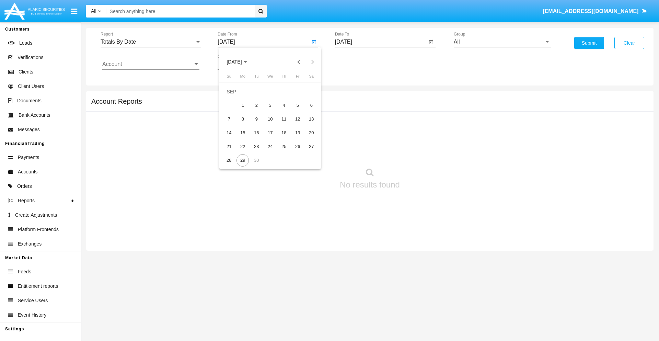
click at [240, 62] on span "[DATE]" at bounding box center [233, 61] width 15 height 5
click at [258, 138] on div "2019" at bounding box center [258, 138] width 22 height 12
click at [234, 97] on div "JAN" at bounding box center [234, 97] width 22 height 12
click at [256, 105] on div "1" at bounding box center [256, 105] width 12 height 12
type input "[DATE]"
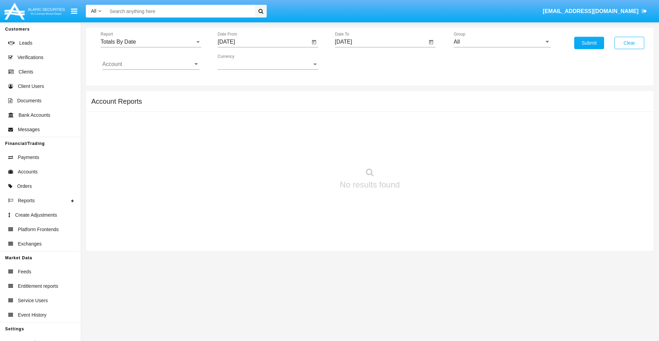
click at [380, 42] on input "[DATE]" at bounding box center [381, 42] width 92 height 6
click at [357, 62] on span "[DATE]" at bounding box center [351, 61] width 15 height 5
click at [375, 138] on div "2019" at bounding box center [375, 138] width 22 height 12
click at [351, 97] on div "JAN" at bounding box center [351, 97] width 22 height 12
click at [373, 105] on div "1" at bounding box center [373, 105] width 12 height 12
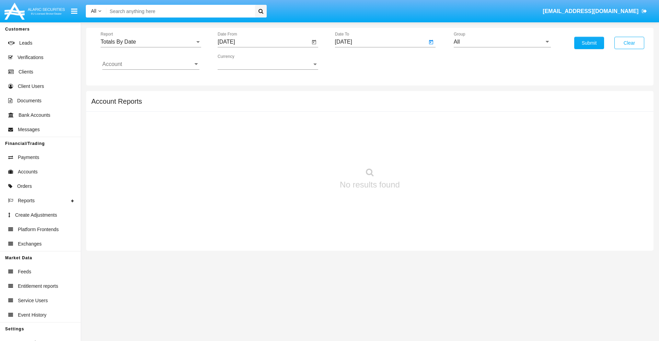
type input "[DATE]"
click at [151, 64] on input "Account" at bounding box center [150, 64] width 97 height 6
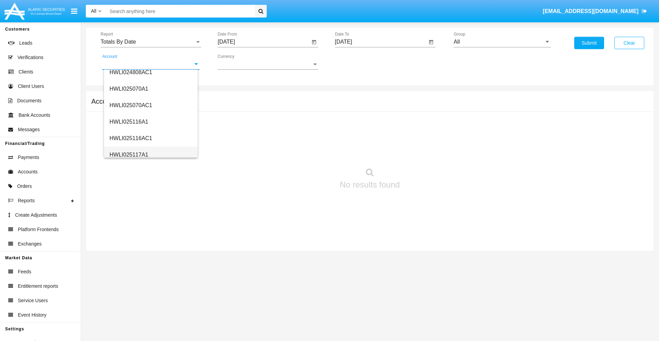
click at [128, 154] on span "HWLI025117A1" at bounding box center [128, 155] width 39 height 6
type input "HWLI025117A1"
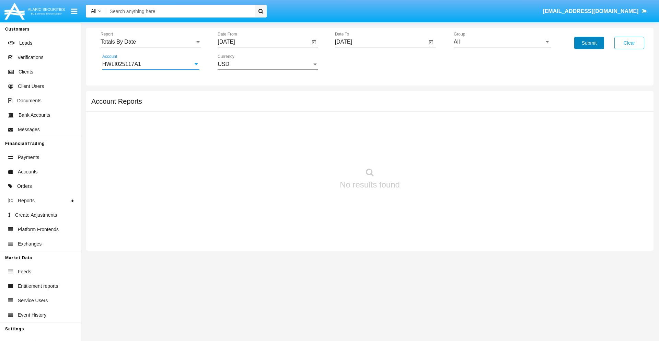
click at [589, 43] on button "Submit" at bounding box center [589, 43] width 30 height 12
click at [151, 42] on span "Report" at bounding box center [148, 42] width 94 height 6
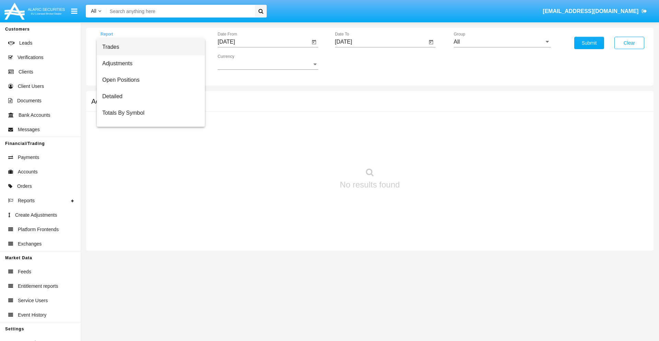
scroll to position [27, 0]
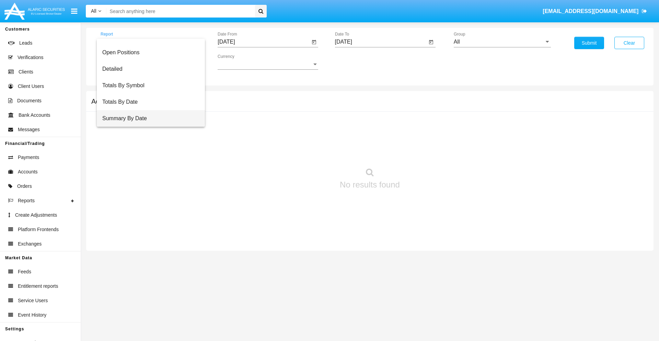
click at [148, 118] on span "Summary By Date" at bounding box center [150, 118] width 97 height 16
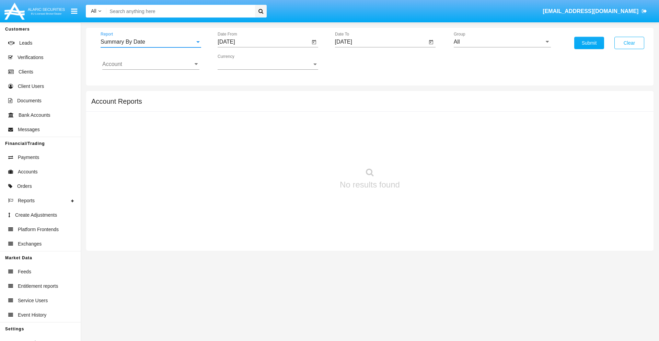
click at [263, 42] on input "[DATE]" at bounding box center [264, 42] width 92 height 6
click at [240, 62] on span "[DATE]" at bounding box center [233, 61] width 15 height 5
click at [258, 138] on div "2019" at bounding box center [258, 138] width 22 height 12
click at [234, 97] on div "JAN" at bounding box center [234, 97] width 22 height 12
click at [256, 105] on div "1" at bounding box center [256, 105] width 12 height 12
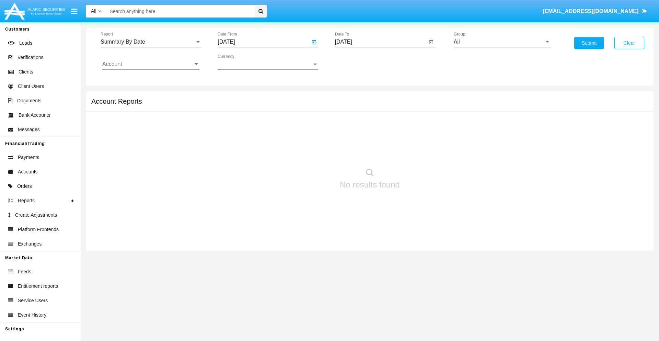
type input "[DATE]"
click at [380, 42] on input "[DATE]" at bounding box center [381, 42] width 92 height 6
click at [357, 62] on span "[DATE]" at bounding box center [351, 61] width 15 height 5
click at [375, 138] on div "2019" at bounding box center [375, 138] width 22 height 12
click at [351, 97] on div "JAN" at bounding box center [351, 97] width 22 height 12
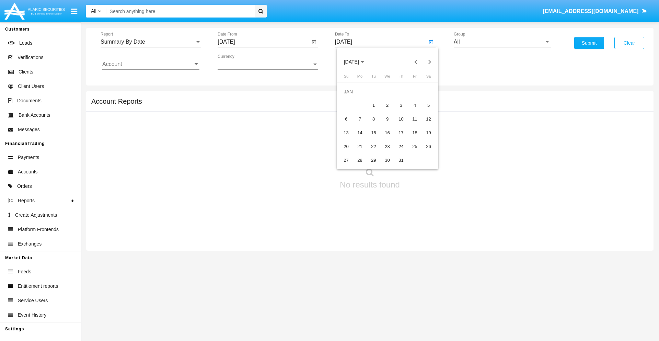
click at [373, 105] on div "1" at bounding box center [373, 105] width 12 height 12
type input "[DATE]"
click at [151, 64] on input "Account" at bounding box center [150, 64] width 97 height 6
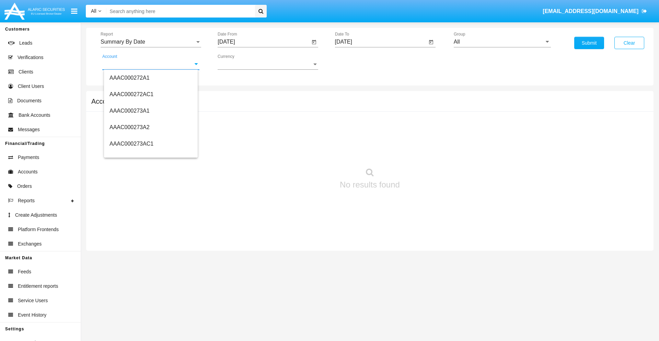
scroll to position [82875, 0]
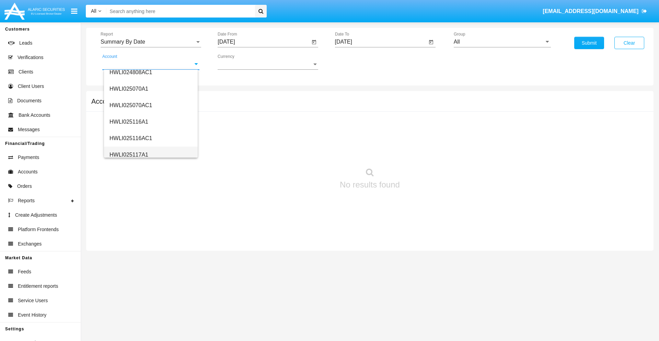
click at [128, 154] on span "HWLI025117A1" at bounding box center [128, 155] width 39 height 6
type input "HWLI025117A1"
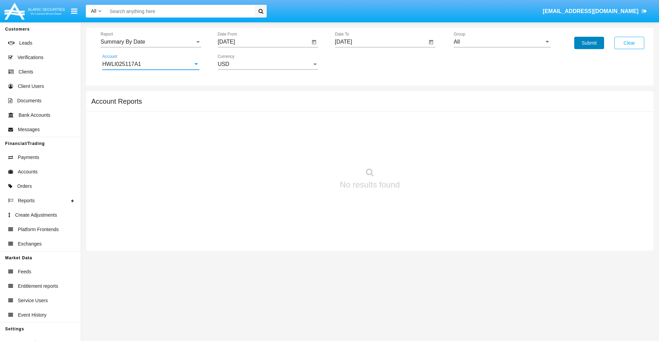
click at [589, 43] on button "Submit" at bounding box center [589, 43] width 30 height 12
click at [151, 42] on span "Report" at bounding box center [148, 42] width 94 height 6
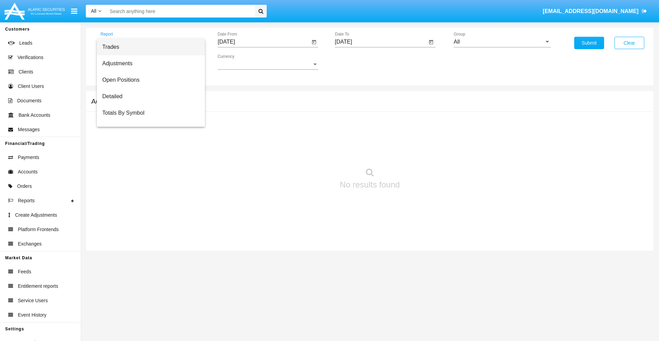
scroll to position [44, 0]
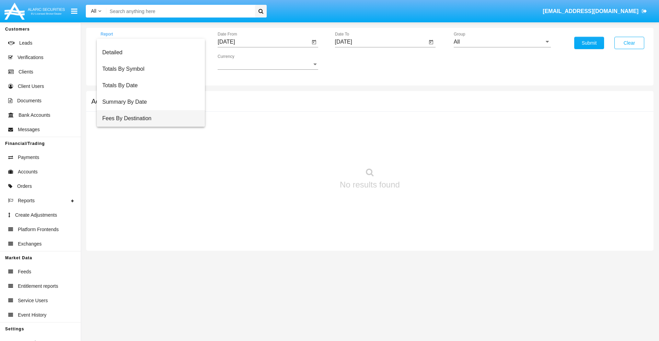
click at [148, 118] on span "Fees By Destination" at bounding box center [150, 118] width 97 height 16
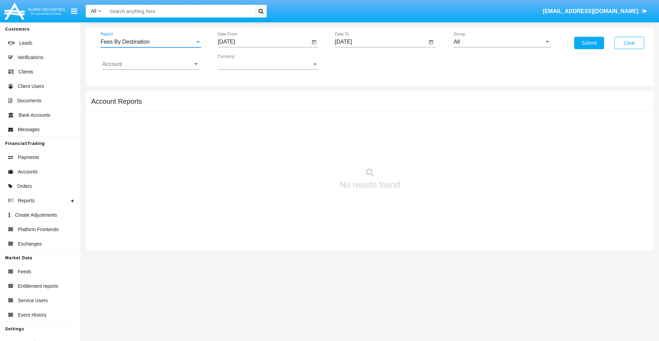
click at [263, 42] on input "[DATE]" at bounding box center [264, 42] width 92 height 6
click at [240, 62] on span "[DATE]" at bounding box center [233, 61] width 15 height 5
click at [258, 138] on div "2019" at bounding box center [258, 138] width 22 height 12
click at [234, 97] on div "JAN" at bounding box center [234, 97] width 22 height 12
click at [256, 105] on div "1" at bounding box center [256, 105] width 12 height 12
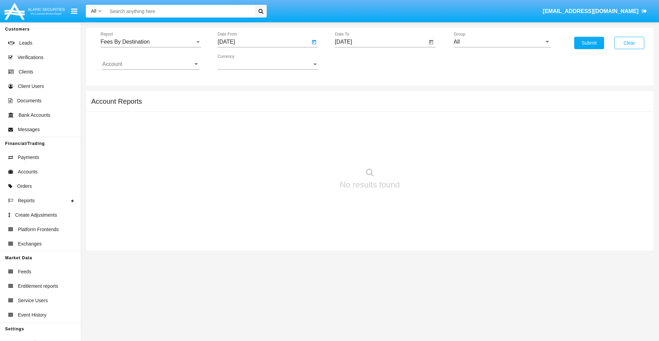
type input "01/01/19"
click at [380, 42] on input "[DATE]" at bounding box center [381, 42] width 92 height 6
click at [357, 62] on span "[DATE]" at bounding box center [351, 61] width 15 height 5
click at [375, 138] on div "2019" at bounding box center [375, 138] width 22 height 12
click at [351, 97] on div "JAN" at bounding box center [351, 97] width 22 height 12
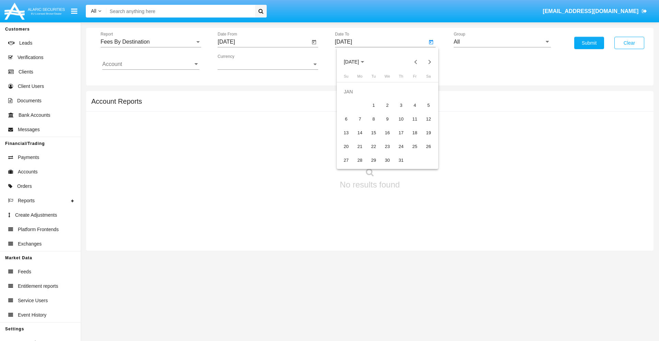
click at [373, 105] on div "1" at bounding box center [373, 105] width 12 height 12
type input "01/01/19"
click at [151, 64] on input "Account" at bounding box center [150, 64] width 97 height 6
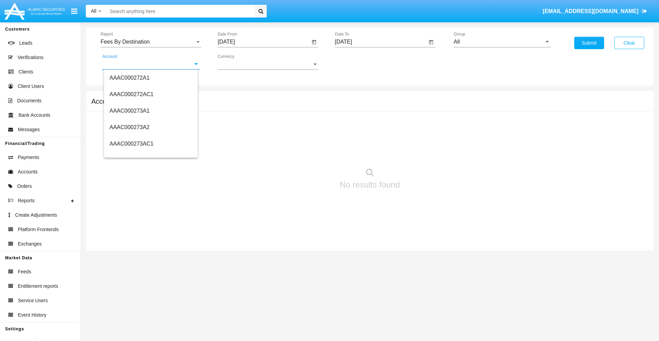
scroll to position [82875, 0]
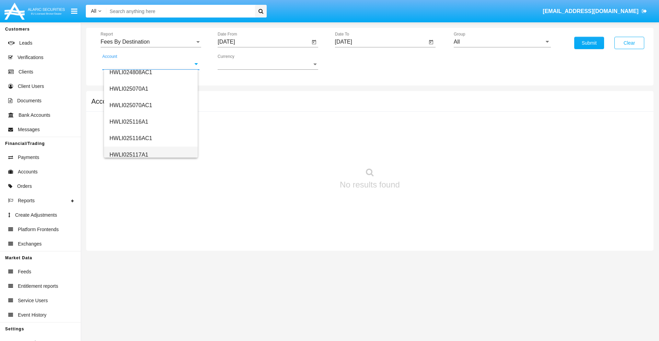
click at [128, 154] on span "HWLI025117A1" at bounding box center [128, 155] width 39 height 6
type input "HWLI025117A1"
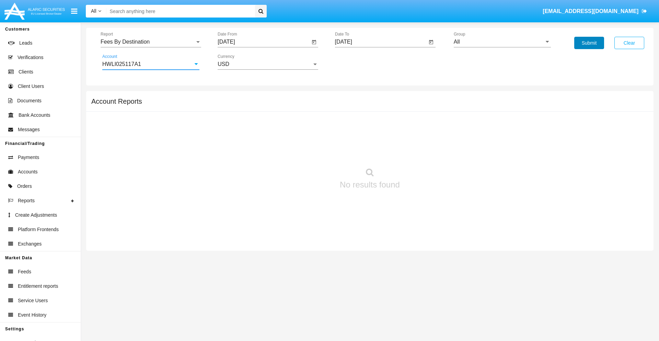
click at [589, 43] on button "Submit" at bounding box center [589, 43] width 30 height 12
click at [151, 42] on span "Report" at bounding box center [148, 42] width 94 height 6
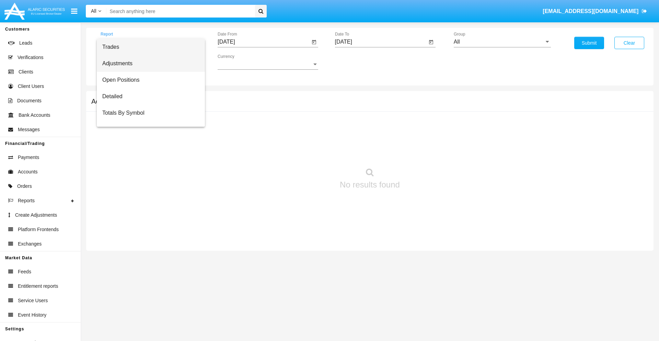
click at [148, 63] on span "Adjustments" at bounding box center [150, 63] width 97 height 16
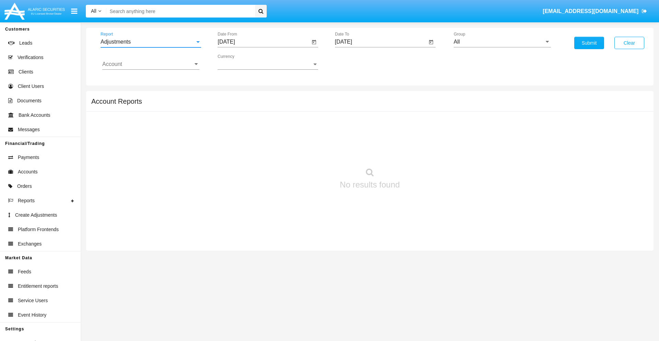
click at [263, 42] on input "[DATE]" at bounding box center [264, 42] width 92 height 6
click at [240, 62] on span "[DATE]" at bounding box center [233, 61] width 15 height 5
click at [306, 152] on div "2025" at bounding box center [306, 151] width 22 height 12
click at [306, 110] on div "AUG" at bounding box center [306, 110] width 22 height 12
click at [297, 146] on div "29" at bounding box center [297, 146] width 12 height 12
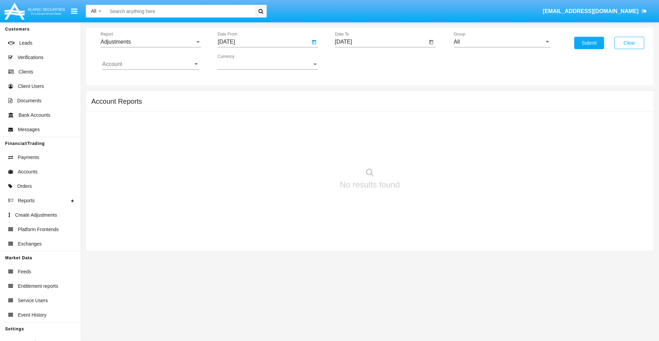
type input "[DATE]"
click at [380, 42] on input "[DATE]" at bounding box center [381, 42] width 92 height 6
click at [357, 62] on span "[DATE]" at bounding box center [351, 61] width 15 height 5
click at [423, 152] on div "2025" at bounding box center [423, 151] width 22 height 12
click at [351, 124] on div "SEP" at bounding box center [351, 124] width 22 height 12
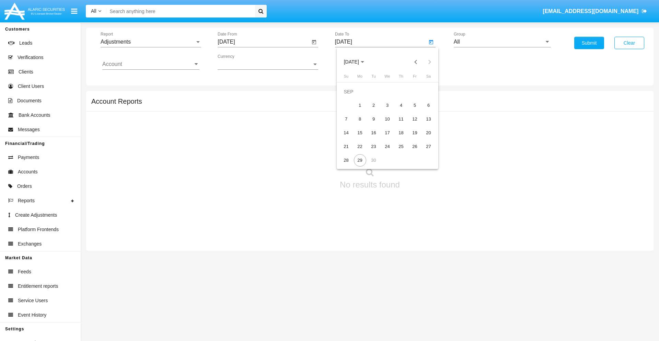
click at [360, 160] on div "29" at bounding box center [360, 160] width 12 height 12
type input "[DATE]"
click at [502, 42] on input "All" at bounding box center [502, 42] width 97 height 6
click at [479, 283] on span "Company AQA" at bounding box center [479, 286] width 36 height 6
type input "Company AQA"
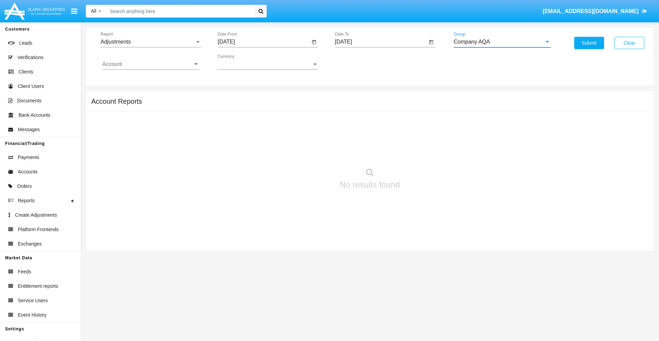
click at [151, 64] on input "Account" at bounding box center [150, 64] width 97 height 6
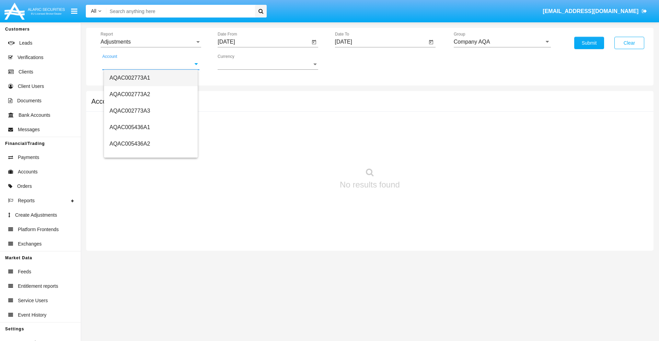
click at [130, 78] on span "AQAC002773A1" at bounding box center [129, 78] width 40 height 6
type input "AQAC002773A1"
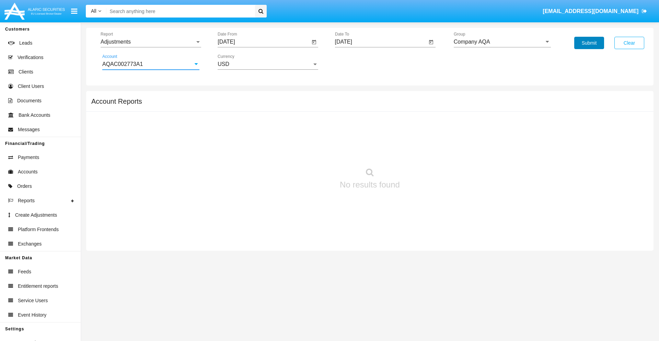
click at [589, 43] on button "Submit" at bounding box center [589, 43] width 30 height 12
click at [151, 42] on span "Report" at bounding box center [148, 42] width 94 height 6
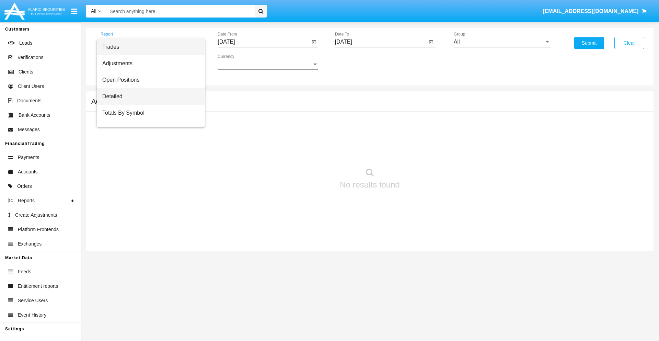
click at [148, 96] on span "Detailed" at bounding box center [150, 96] width 97 height 16
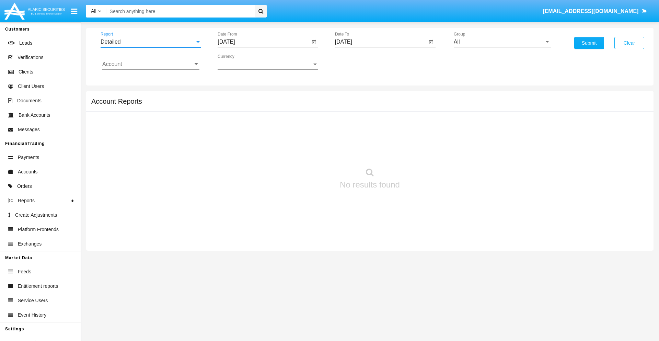
click at [263, 42] on input "[DATE]" at bounding box center [264, 42] width 92 height 6
click at [240, 62] on span "[DATE]" at bounding box center [233, 61] width 15 height 5
click at [306, 152] on div "2025" at bounding box center [306, 151] width 22 height 12
click at [234, 124] on div "SEP" at bounding box center [234, 124] width 22 height 12
click at [297, 132] on div "19" at bounding box center [297, 133] width 12 height 12
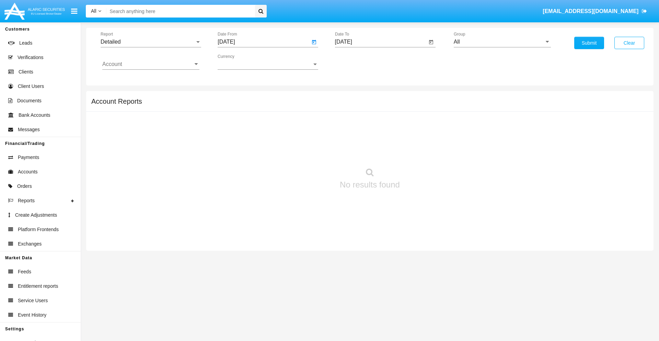
type input "09/19/25"
click at [380, 42] on input "[DATE]" at bounding box center [381, 42] width 92 height 6
click at [357, 62] on span "[DATE]" at bounding box center [351, 61] width 15 height 5
click at [423, 152] on div "2025" at bounding box center [423, 151] width 22 height 12
click at [351, 124] on div "SEP" at bounding box center [351, 124] width 22 height 12
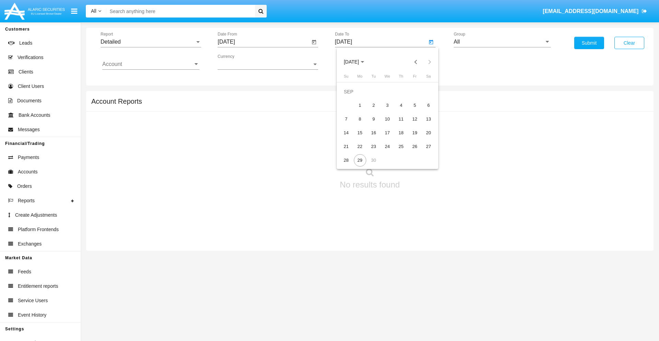
click at [360, 160] on div "29" at bounding box center [360, 160] width 12 height 12
type input "[DATE]"
click at [502, 42] on input "All" at bounding box center [502, 42] width 97 height 6
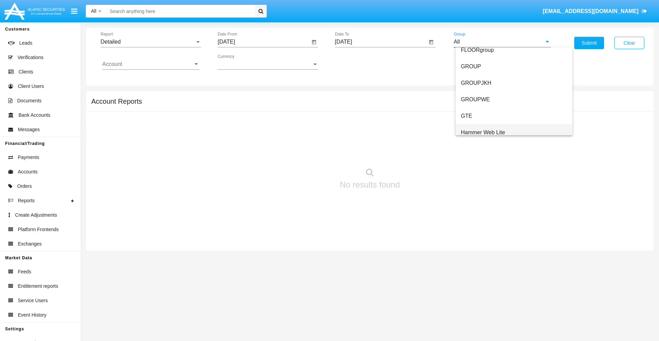
click at [483, 132] on span "Hammer Web Lite" at bounding box center [483, 132] width 44 height 6
type input "Hammer Web Lite"
click at [151, 64] on input "Account" at bounding box center [150, 64] width 97 height 6
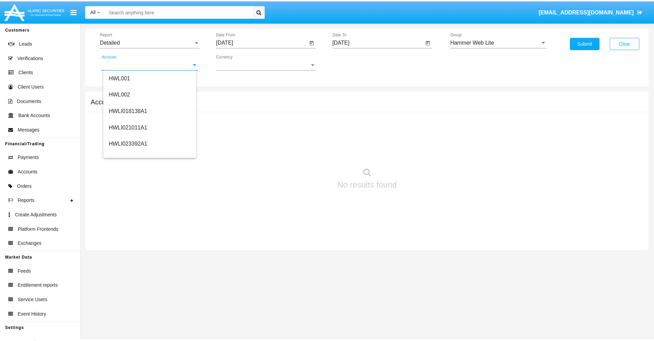
scroll to position [104, 0]
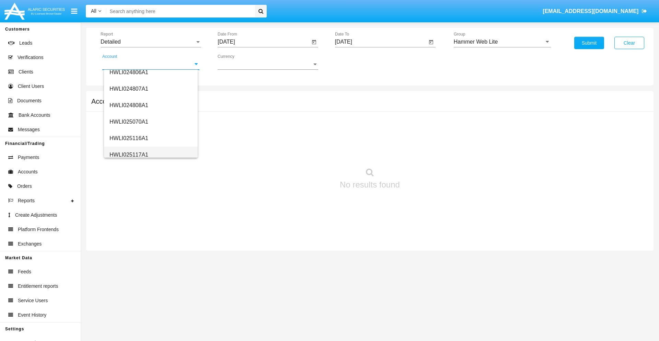
click at [128, 154] on span "HWLI025117A1" at bounding box center [128, 155] width 39 height 6
type input "HWLI025117A1"
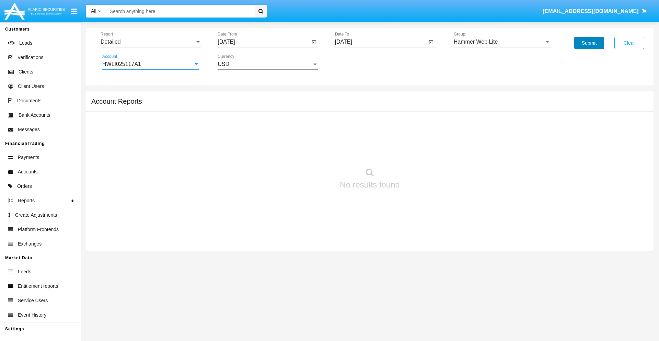
click at [589, 43] on button "Submit" at bounding box center [589, 43] width 30 height 12
click at [151, 42] on span "Report" at bounding box center [148, 42] width 94 height 6
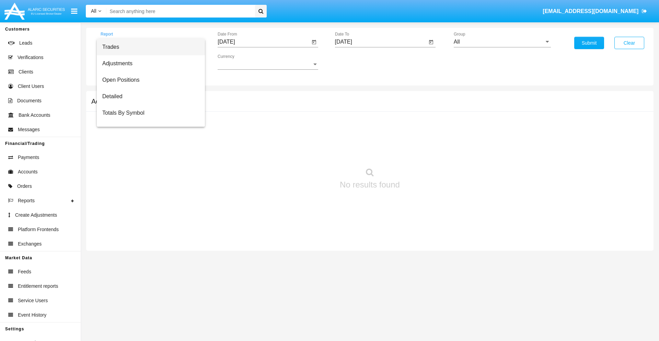
click at [148, 154] on span "Fees By Destination" at bounding box center [150, 162] width 97 height 16
click at [263, 42] on input "[DATE]" at bounding box center [264, 42] width 92 height 6
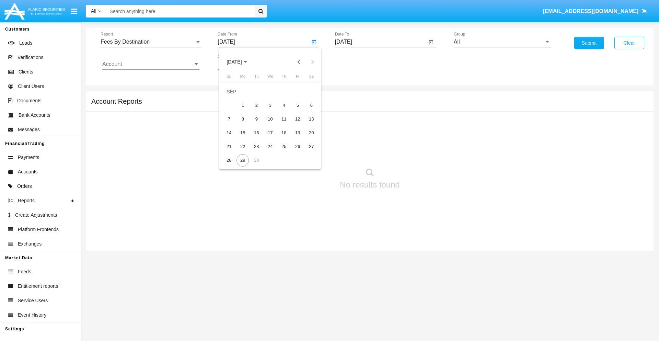
click at [240, 62] on span "[DATE]" at bounding box center [233, 61] width 15 height 5
click at [306, 152] on div "2025" at bounding box center [306, 151] width 22 height 12
click at [258, 110] on div "JUN" at bounding box center [258, 110] width 22 height 12
click at [229, 160] on div "29" at bounding box center [229, 160] width 12 height 12
type input "[DATE]"
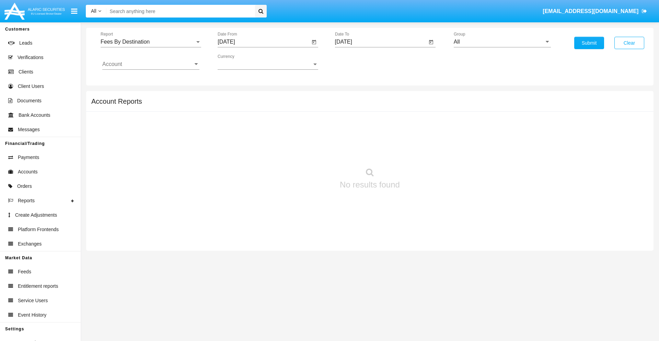
click at [380, 42] on input "[DATE]" at bounding box center [381, 42] width 92 height 6
click at [357, 62] on span "[DATE]" at bounding box center [351, 61] width 15 height 5
click at [423, 152] on div "2025" at bounding box center [423, 151] width 22 height 12
click at [351, 124] on div "SEP" at bounding box center [351, 124] width 22 height 12
click at [360, 160] on div "29" at bounding box center [360, 160] width 12 height 12
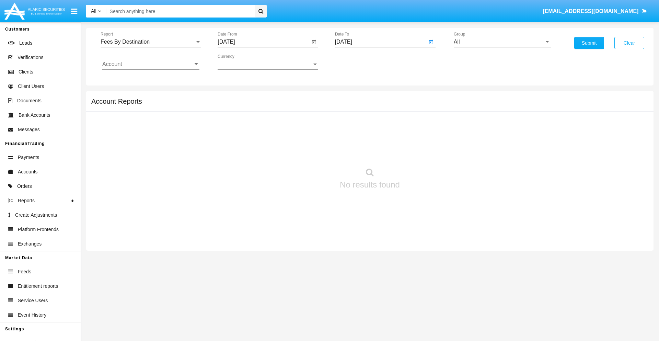
type input "[DATE]"
click at [502, 42] on input "All" at bounding box center [502, 42] width 97 height 6
type input "Hammer Web Lite"
click at [151, 64] on input "Account" at bounding box center [150, 64] width 97 height 6
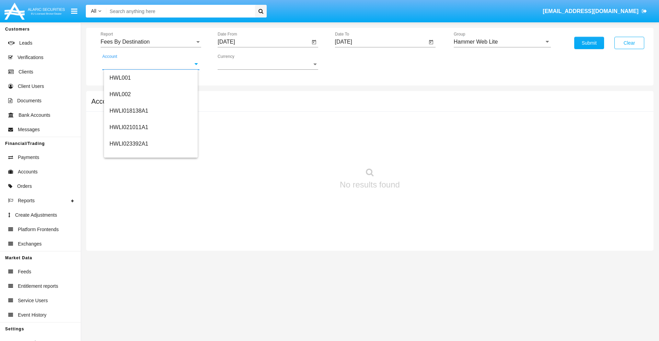
click at [128, 256] on span "HWLI025117A1" at bounding box center [128, 259] width 39 height 6
type input "HWLI025117A1"
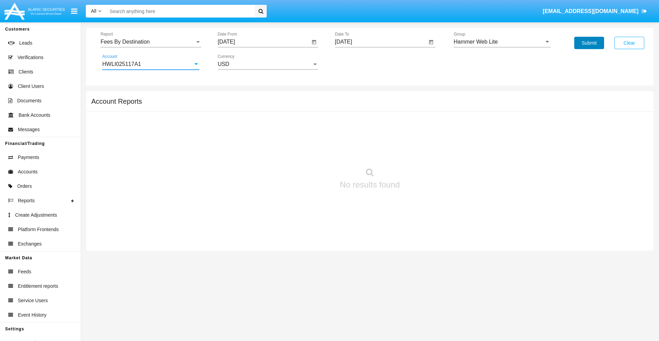
click at [589, 43] on button "Submit" at bounding box center [589, 43] width 30 height 12
click at [151, 42] on span "Report" at bounding box center [148, 42] width 94 height 6
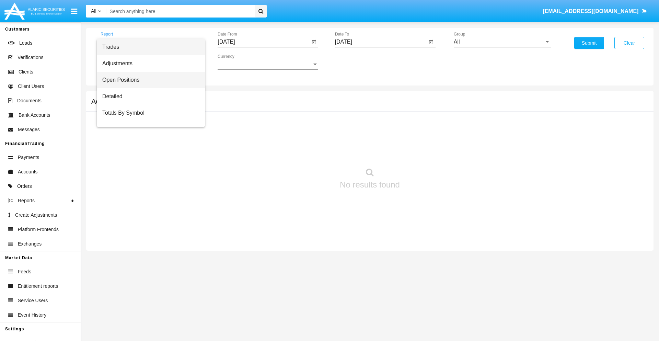
click at [148, 80] on span "Open Positions" at bounding box center [150, 80] width 97 height 16
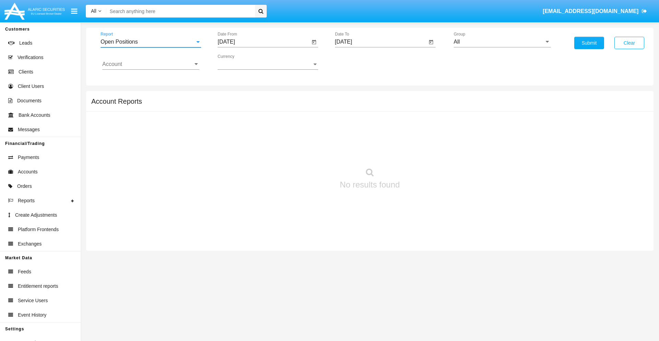
click at [263, 42] on input "[DATE]" at bounding box center [264, 42] width 92 height 6
click at [240, 62] on span "[DATE]" at bounding box center [233, 61] width 15 height 5
click at [306, 152] on div "2025" at bounding box center [306, 151] width 22 height 12
click at [306, 110] on div "AUG" at bounding box center [306, 110] width 22 height 12
click at [297, 146] on div "29" at bounding box center [297, 146] width 12 height 12
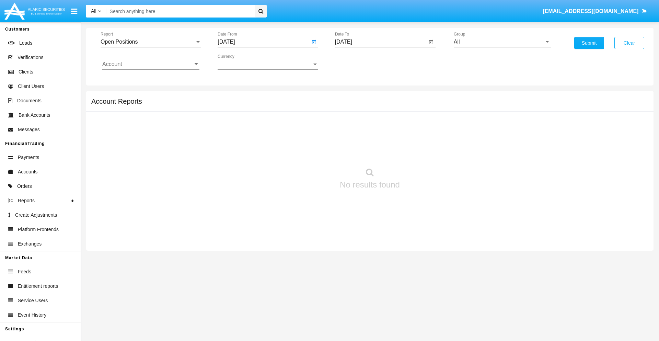
type input "08/29/25"
click at [380, 42] on input "[DATE]" at bounding box center [381, 42] width 92 height 6
click at [357, 62] on span "[DATE]" at bounding box center [351, 61] width 15 height 5
click at [423, 152] on div "2025" at bounding box center [423, 151] width 22 height 12
click at [351, 124] on div "SEP" at bounding box center [351, 124] width 22 height 12
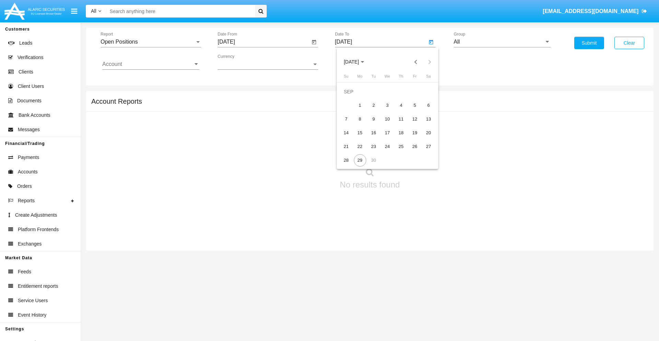
click at [360, 160] on div "29" at bounding box center [360, 160] width 12 height 12
type input "09/29/25"
click at [502, 42] on input "All" at bounding box center [502, 42] width 97 height 6
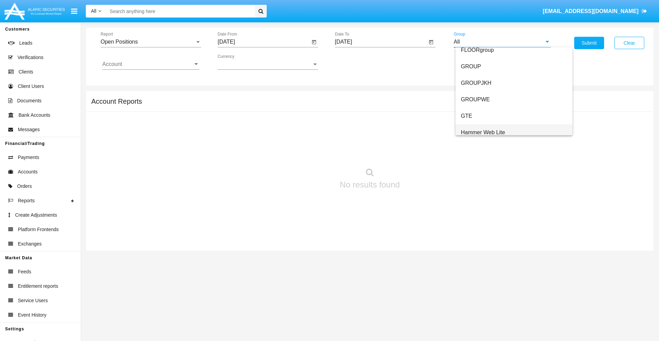
click at [483, 132] on span "Hammer Web Lite" at bounding box center [483, 132] width 44 height 6
type input "Hammer Web Lite"
click at [151, 64] on input "Account" at bounding box center [150, 64] width 97 height 6
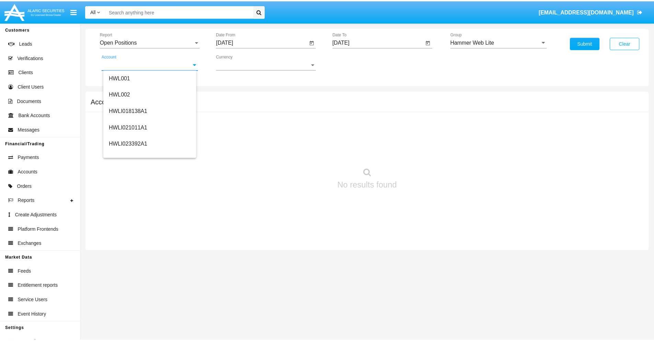
scroll to position [104, 0]
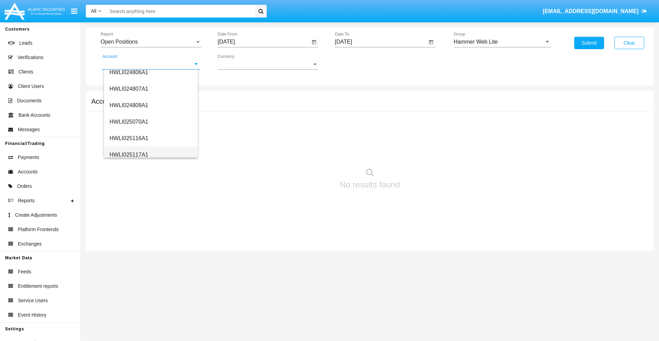
click at [128, 154] on span "HWLI025117A1" at bounding box center [128, 155] width 39 height 6
type input "HWLI025117A1"
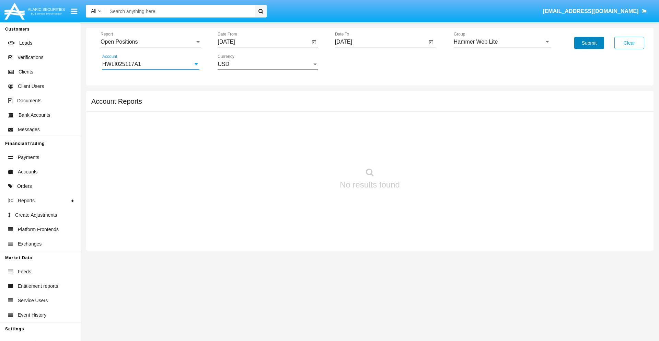
click at [589, 43] on button "Submit" at bounding box center [589, 43] width 30 height 12
click at [151, 42] on span "Report" at bounding box center [148, 42] width 94 height 6
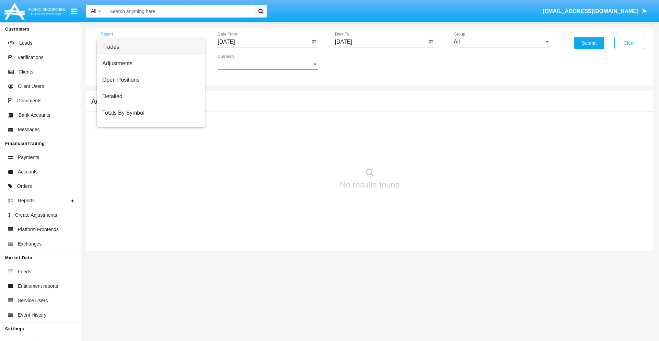
scroll to position [27, 0]
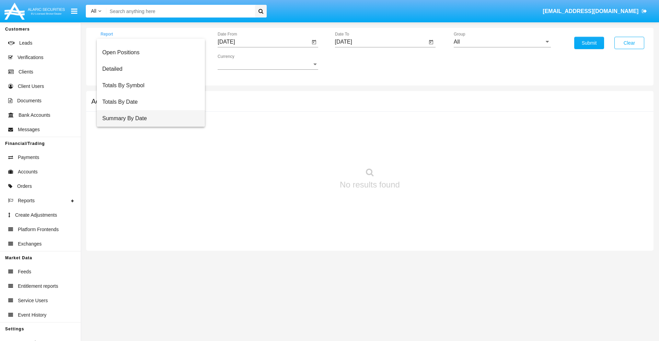
click at [148, 118] on span "Summary By Date" at bounding box center [150, 118] width 97 height 16
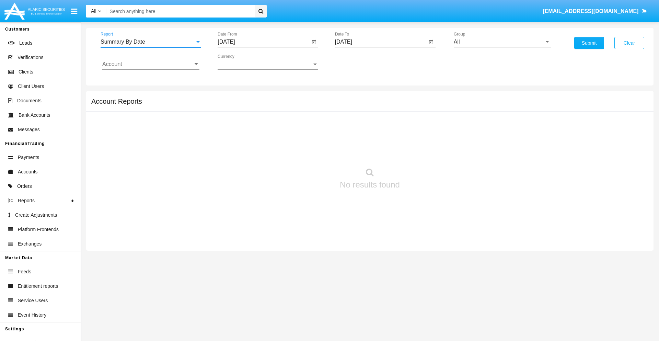
click at [263, 42] on input "[DATE]" at bounding box center [264, 42] width 92 height 6
click at [240, 62] on span "[DATE]" at bounding box center [233, 61] width 15 height 5
click at [306, 152] on div "2025" at bounding box center [306, 151] width 22 height 12
click at [234, 124] on div "SEP" at bounding box center [234, 124] width 22 height 12
click at [229, 132] on div "14" at bounding box center [229, 133] width 12 height 12
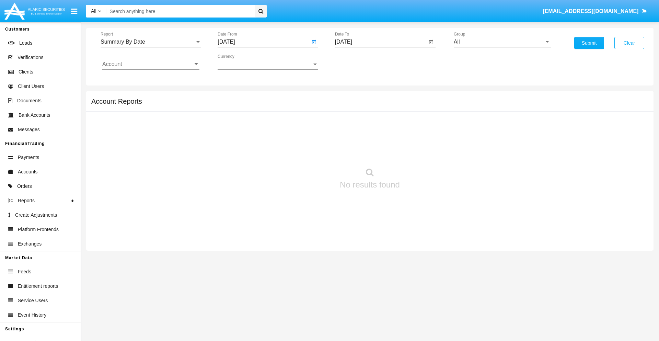
type input "[DATE]"
click at [380, 42] on input "[DATE]" at bounding box center [381, 42] width 92 height 6
click at [357, 62] on span "[DATE]" at bounding box center [351, 61] width 15 height 5
click at [423, 152] on div "2025" at bounding box center [423, 151] width 22 height 12
click at [351, 124] on div "SEP" at bounding box center [351, 124] width 22 height 12
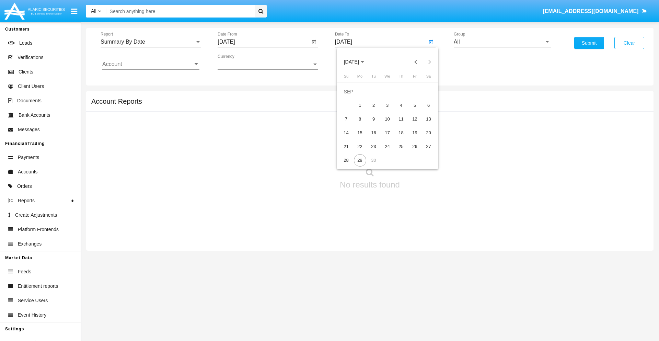
click at [360, 160] on div "29" at bounding box center [360, 160] width 12 height 12
type input "[DATE]"
click at [502, 42] on input "All" at bounding box center [502, 42] width 97 height 6
type input "Hammer Web Lite"
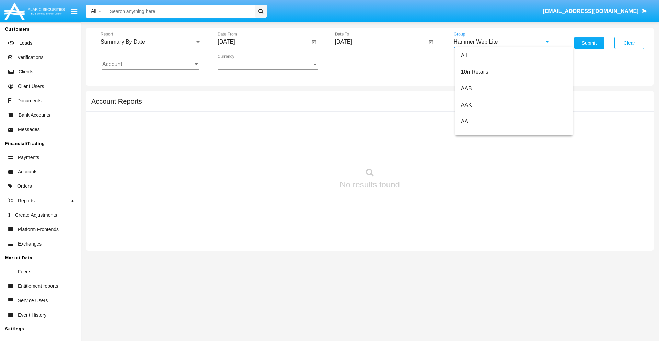
scroll to position [0, 0]
click at [151, 64] on input "Account" at bounding box center [150, 64] width 97 height 6
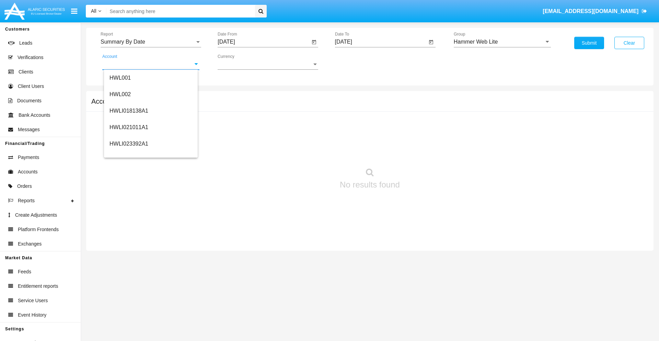
scroll to position [104, 0]
click at [128, 154] on span "HWLI025117A1" at bounding box center [128, 155] width 39 height 6
type input "HWLI025117A1"
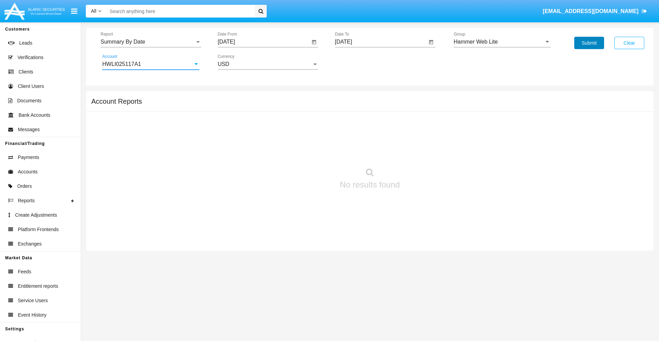
click at [589, 43] on button "Submit" at bounding box center [589, 43] width 30 height 12
click at [151, 42] on span "Report" at bounding box center [148, 42] width 94 height 6
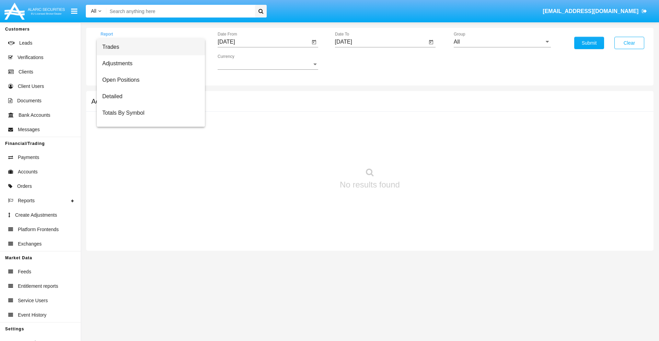
scroll to position [11, 0]
click at [148, 118] on span "Totals By Date" at bounding box center [150, 118] width 97 height 16
click at [263, 42] on input "[DATE]" at bounding box center [264, 42] width 92 height 6
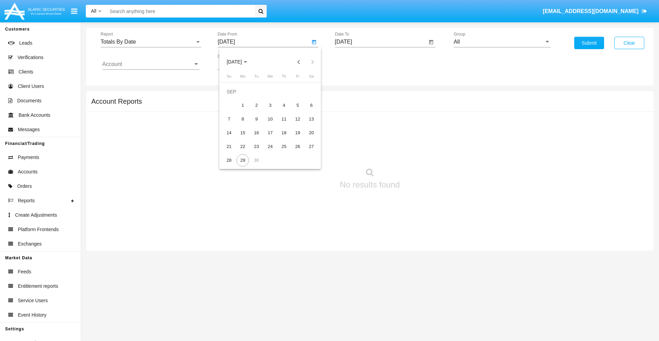
click at [240, 62] on span "[DATE]" at bounding box center [233, 61] width 15 height 5
click at [306, 152] on div "2025" at bounding box center [306, 151] width 22 height 12
click at [234, 124] on div "SEP" at bounding box center [234, 124] width 22 height 12
click at [229, 132] on div "14" at bounding box center [229, 133] width 12 height 12
type input "09/14/25"
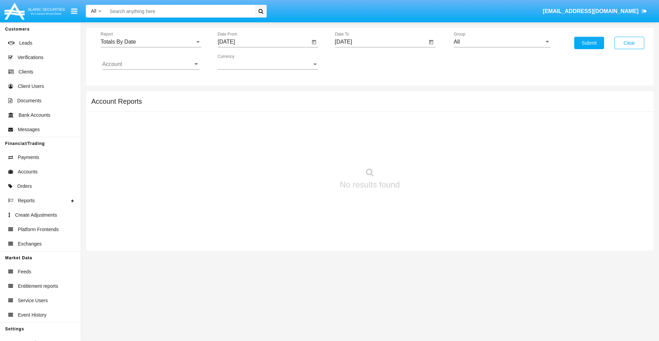
click at [380, 42] on input "[DATE]" at bounding box center [381, 42] width 92 height 6
click at [357, 62] on span "[DATE]" at bounding box center [351, 61] width 15 height 5
click at [423, 152] on div "2025" at bounding box center [423, 151] width 22 height 12
click at [351, 124] on div "SEP" at bounding box center [351, 124] width 22 height 12
click at [360, 160] on div "29" at bounding box center [360, 160] width 12 height 12
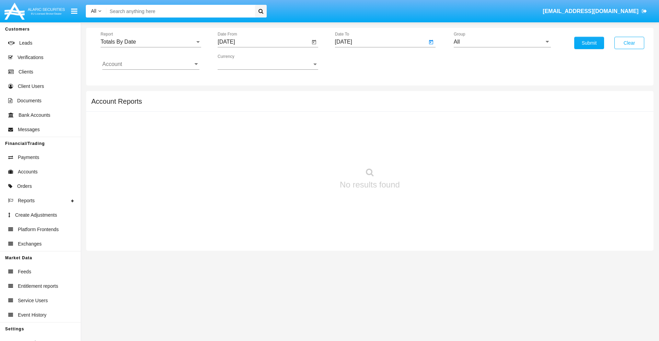
type input "[DATE]"
click at [502, 42] on input "All" at bounding box center [502, 42] width 97 height 6
click at [483, 132] on span "Hammer Web Lite" at bounding box center [483, 132] width 44 height 6
type input "Hammer Web Lite"
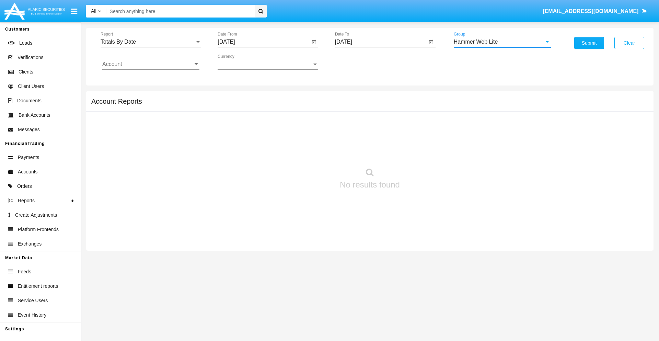
click at [151, 64] on input "Account" at bounding box center [150, 64] width 97 height 6
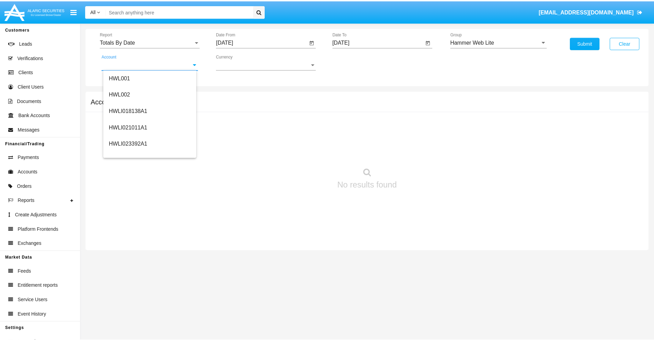
scroll to position [104, 0]
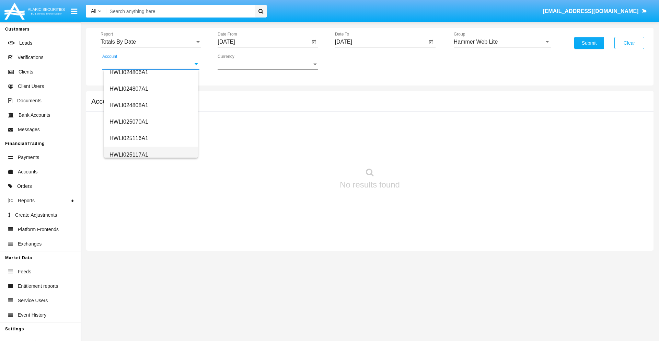
click at [128, 154] on span "HWLI025117A1" at bounding box center [128, 155] width 39 height 6
type input "HWLI025117A1"
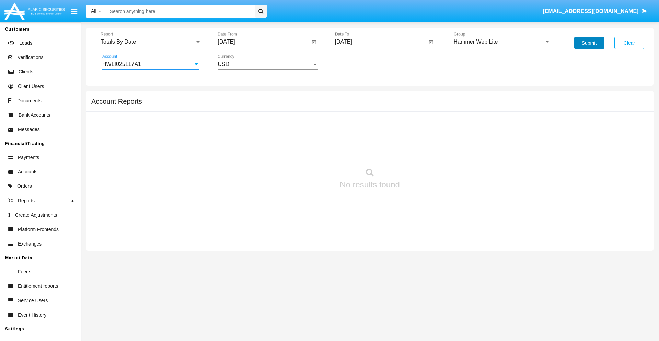
click at [589, 43] on button "Submit" at bounding box center [589, 43] width 30 height 12
click at [151, 42] on span "Report" at bounding box center [148, 42] width 94 height 6
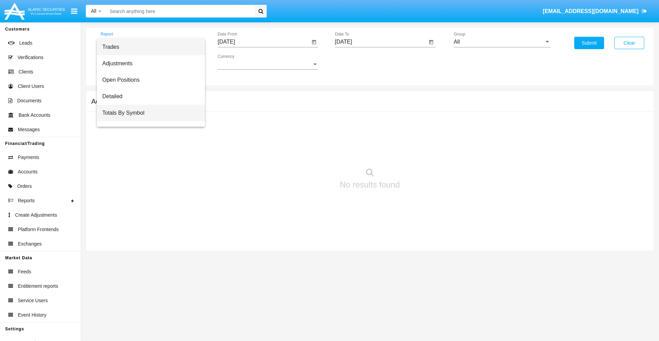
click at [148, 113] on span "Totals By Symbol" at bounding box center [150, 113] width 97 height 16
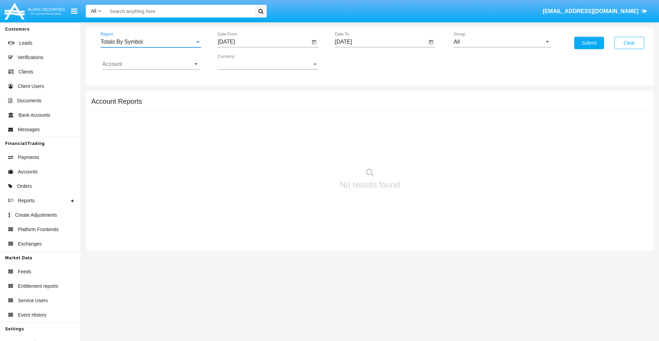
click at [263, 42] on input "[DATE]" at bounding box center [264, 42] width 92 height 6
click at [240, 62] on span "[DATE]" at bounding box center [233, 61] width 15 height 5
click at [306, 152] on div "2025" at bounding box center [306, 151] width 22 height 12
click at [306, 110] on div "AUG" at bounding box center [306, 110] width 22 height 12
click at [311, 146] on div "30" at bounding box center [311, 146] width 12 height 12
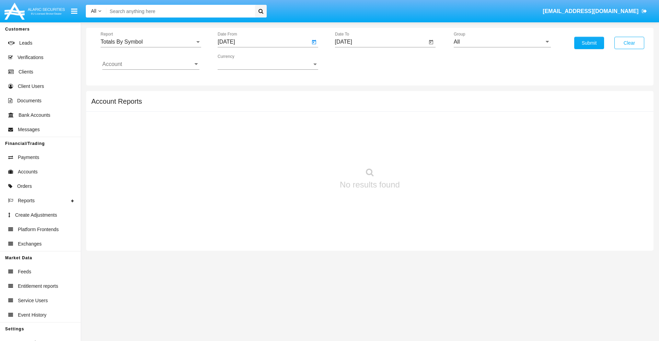
type input "[DATE]"
click at [380, 42] on input "[DATE]" at bounding box center [381, 42] width 92 height 6
click at [357, 62] on span "[DATE]" at bounding box center [351, 61] width 15 height 5
click at [423, 152] on div "2025" at bounding box center [423, 151] width 22 height 12
click at [351, 124] on div "SEP" at bounding box center [351, 124] width 22 height 12
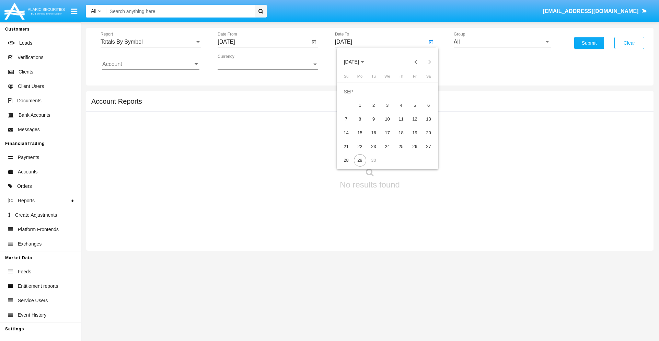
click at [360, 160] on div "29" at bounding box center [360, 160] width 12 height 12
type input "[DATE]"
click at [502, 42] on input "All" at bounding box center [502, 42] width 97 height 6
type input "Hammer Web Lite"
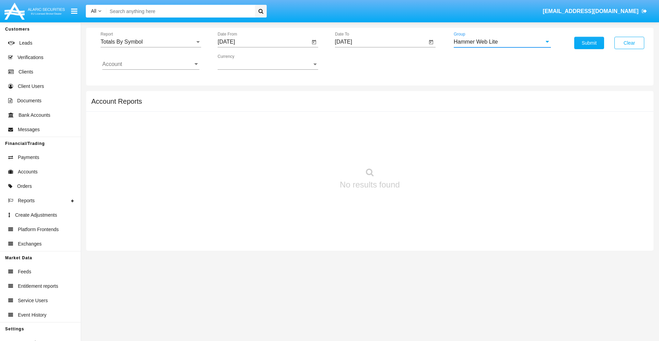
click at [151, 64] on input "Account" at bounding box center [150, 64] width 97 height 6
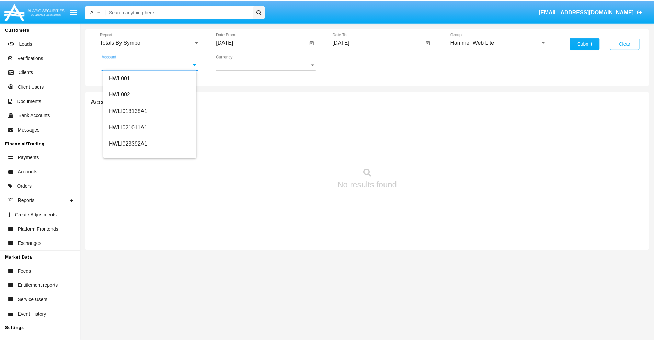
scroll to position [104, 0]
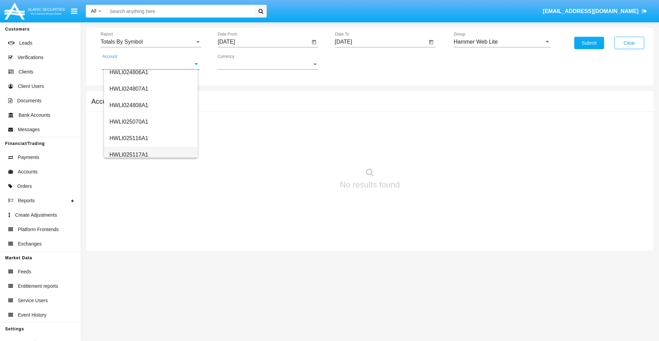
click at [128, 154] on span "HWLI025117A1" at bounding box center [128, 155] width 39 height 6
type input "HWLI025117A1"
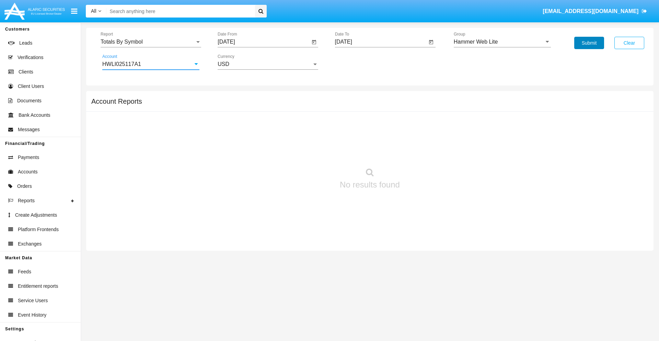
click at [589, 43] on button "Submit" at bounding box center [589, 43] width 30 height 12
click at [151, 42] on span "Report" at bounding box center [148, 42] width 94 height 6
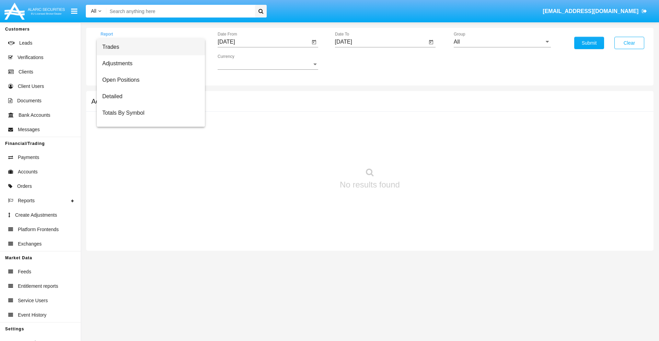
click at [148, 47] on span "Trades" at bounding box center [150, 47] width 97 height 16
click at [263, 42] on input "[DATE]" at bounding box center [264, 42] width 92 height 6
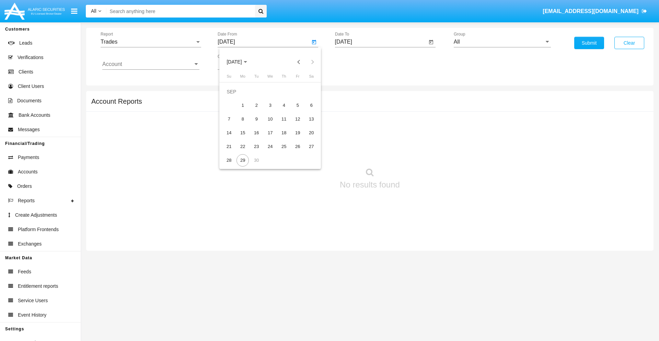
click at [240, 62] on span "[DATE]" at bounding box center [233, 61] width 15 height 5
click at [306, 152] on div "2025" at bounding box center [306, 151] width 22 height 12
click at [258, 110] on div "JUN" at bounding box center [258, 110] width 22 height 12
click at [229, 160] on div "29" at bounding box center [229, 160] width 12 height 12
type input "06/29/25"
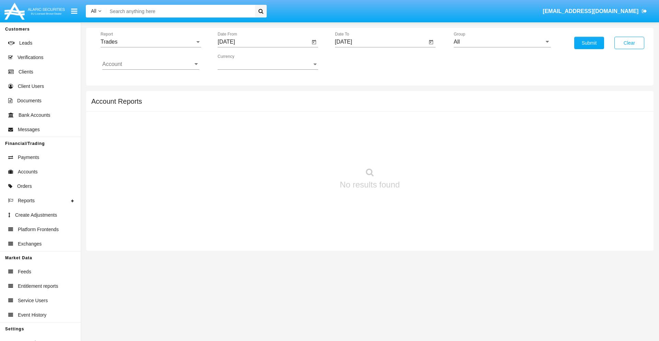
click at [380, 42] on input "[DATE]" at bounding box center [381, 42] width 92 height 6
click at [357, 62] on span "SEP 2025" at bounding box center [351, 61] width 15 height 5
click at [423, 152] on div "2025" at bounding box center [423, 151] width 22 height 12
click at [351, 124] on div "SEP" at bounding box center [351, 124] width 22 height 12
click at [360, 160] on div "29" at bounding box center [360, 160] width 12 height 12
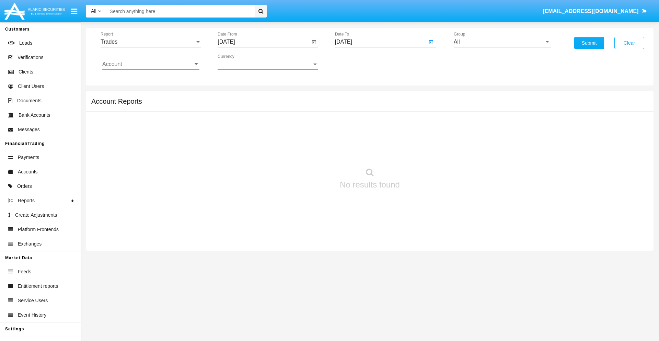
type input "09/29/25"
click at [502, 42] on input "All" at bounding box center [502, 42] width 97 height 6
click at [483, 132] on span "Hammer Web Lite" at bounding box center [483, 132] width 44 height 6
type input "Hammer Web Lite"
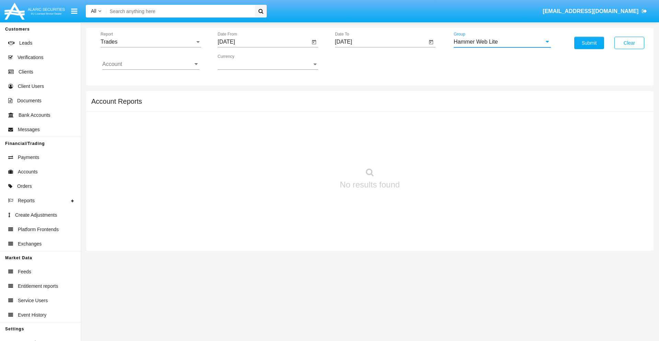
click at [151, 64] on input "Account" at bounding box center [150, 64] width 97 height 6
click at [128, 256] on span "HWLI025117A1" at bounding box center [128, 259] width 39 height 6
type input "HWLI025117A1"
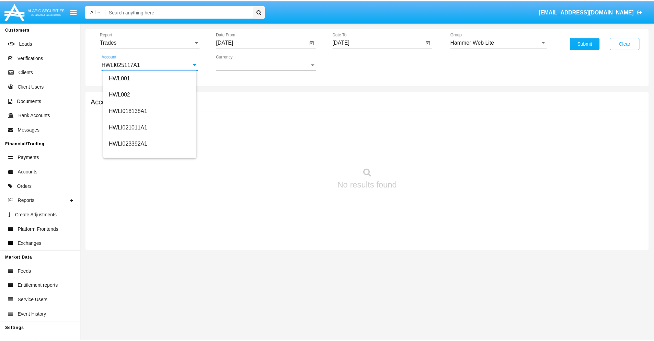
scroll to position [0, 0]
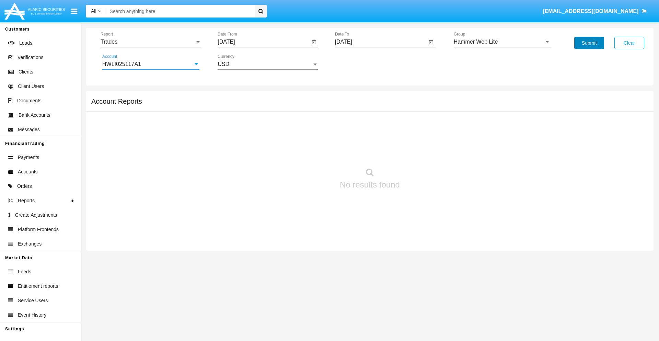
click at [589, 43] on button "Submit" at bounding box center [589, 43] width 30 height 12
click at [151, 42] on span "Report" at bounding box center [148, 42] width 94 height 6
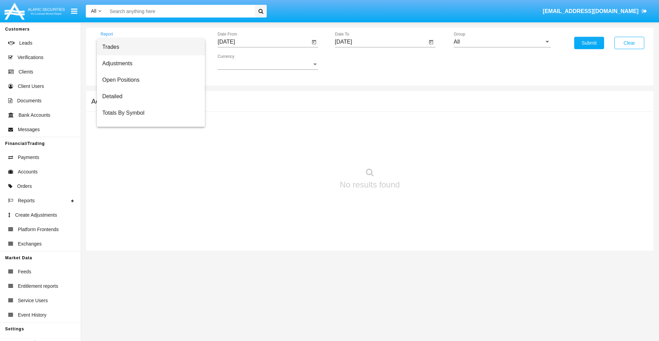
click at [148, 47] on span "Trades" at bounding box center [150, 47] width 97 height 16
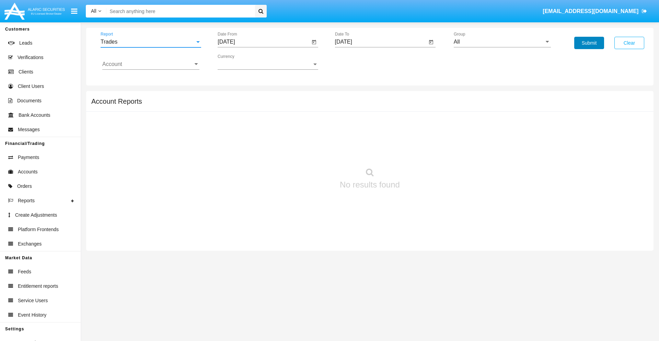
click at [589, 43] on button "Submit" at bounding box center [589, 43] width 30 height 12
click at [151, 42] on span "Report" at bounding box center [148, 42] width 94 height 6
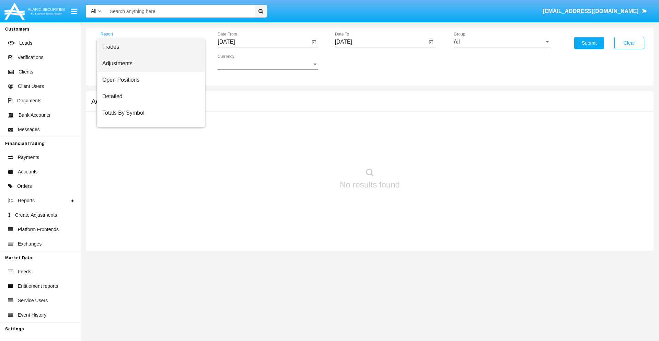
click at [148, 63] on span "Adjustments" at bounding box center [150, 63] width 97 height 16
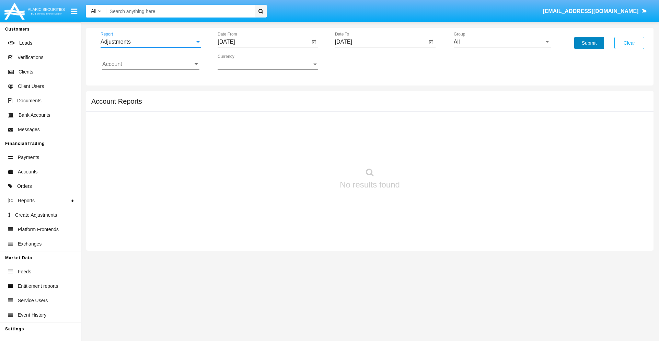
click at [589, 43] on button "Submit" at bounding box center [589, 43] width 30 height 12
click at [151, 42] on span "Report" at bounding box center [148, 42] width 94 height 6
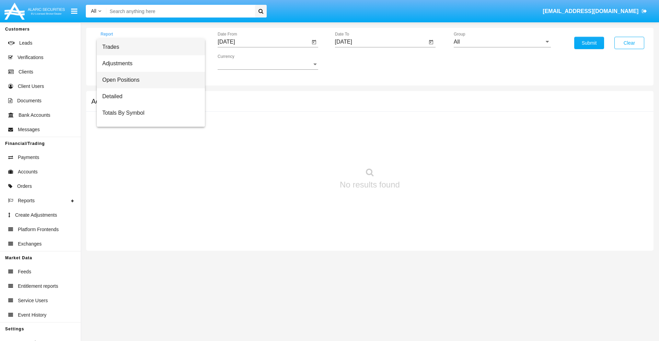
click at [148, 80] on span "Open Positions" at bounding box center [150, 80] width 97 height 16
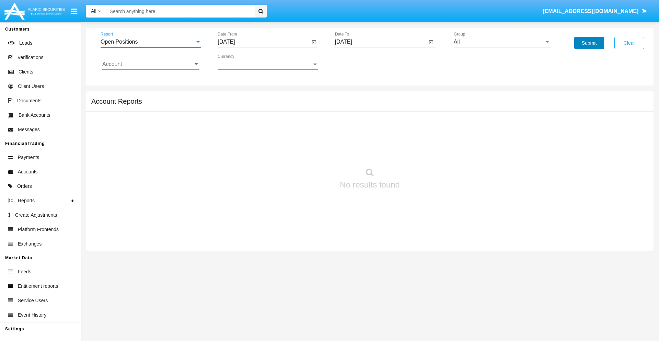
click at [589, 43] on button "Submit" at bounding box center [589, 43] width 30 height 12
click at [151, 42] on span "Report" at bounding box center [148, 42] width 94 height 6
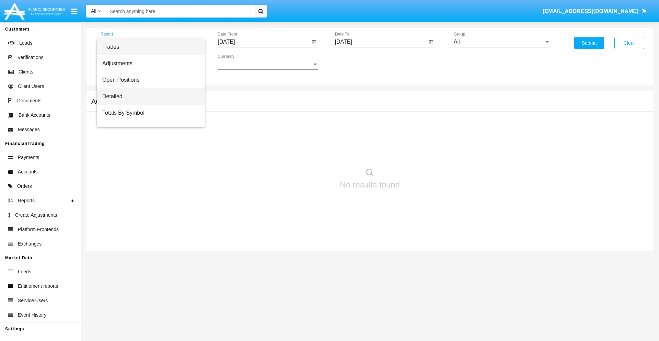
click at [148, 96] on span "Detailed" at bounding box center [150, 96] width 97 height 16
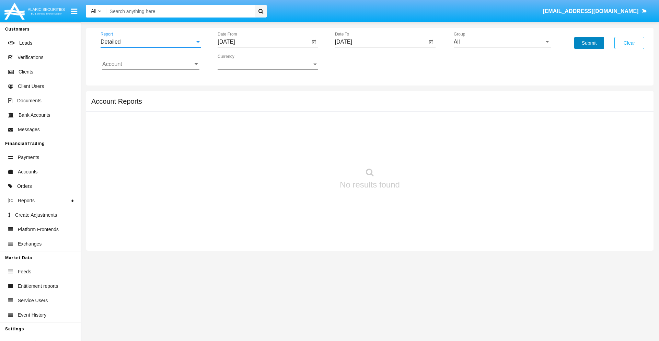
click at [589, 43] on button "Submit" at bounding box center [589, 43] width 30 height 12
click at [151, 42] on span "Report" at bounding box center [148, 42] width 94 height 6
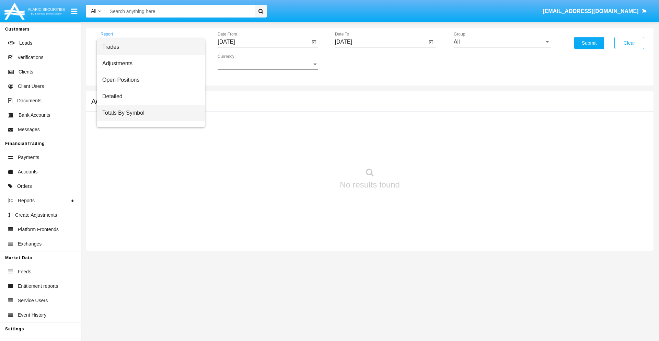
click at [148, 113] on span "Totals By Symbol" at bounding box center [150, 113] width 97 height 16
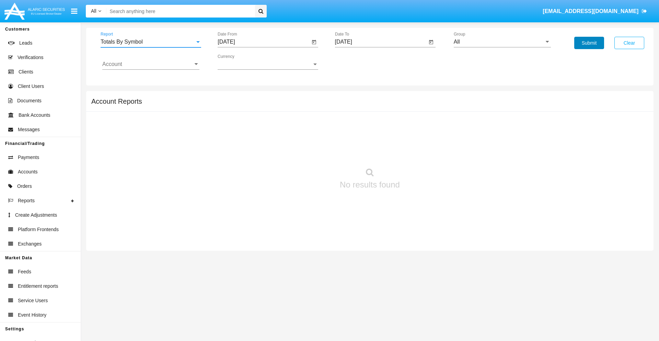
click at [589, 43] on button "Submit" at bounding box center [589, 43] width 30 height 12
click at [151, 42] on span "Report" at bounding box center [148, 42] width 94 height 6
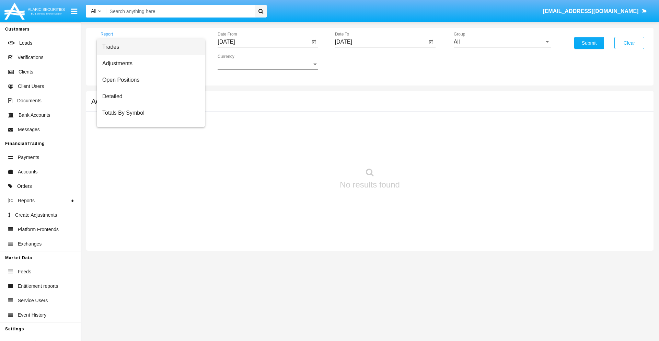
scroll to position [11, 0]
click at [148, 118] on span "Totals By Date" at bounding box center [150, 118] width 97 height 16
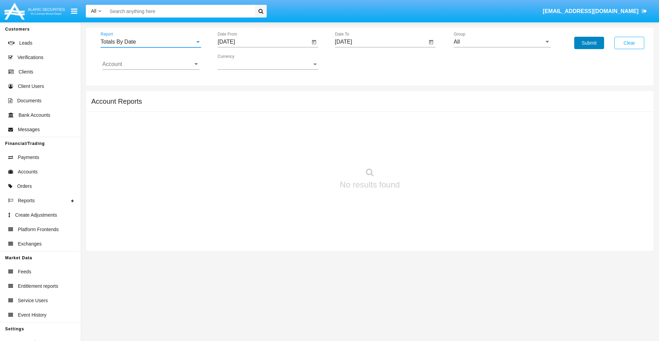
click at [589, 43] on button "Submit" at bounding box center [589, 43] width 30 height 12
click at [151, 42] on span "Report" at bounding box center [148, 42] width 94 height 6
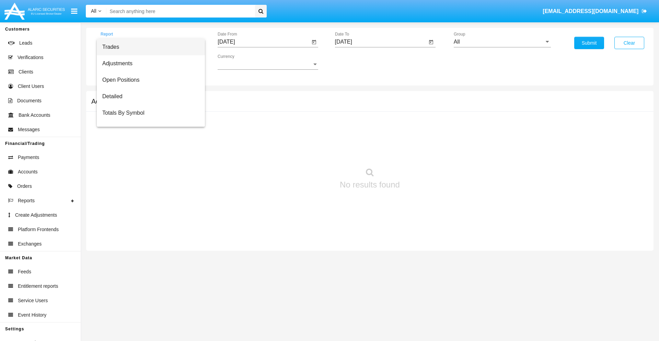
scroll to position [27, 0]
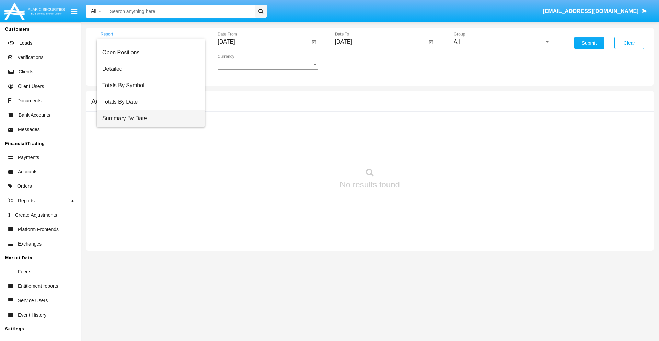
click at [148, 118] on span "Summary By Date" at bounding box center [150, 118] width 97 height 16
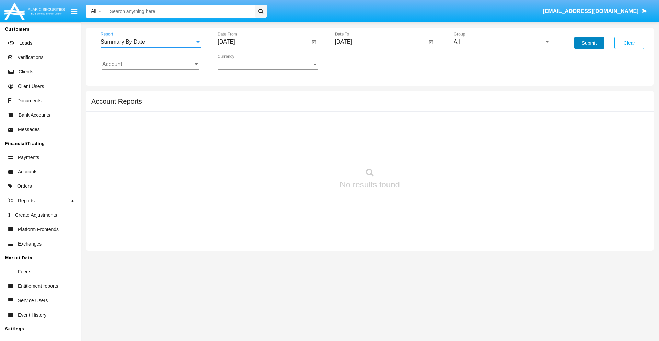
click at [589, 43] on button "Submit" at bounding box center [589, 43] width 30 height 12
